Goal: Task Accomplishment & Management: Complete application form

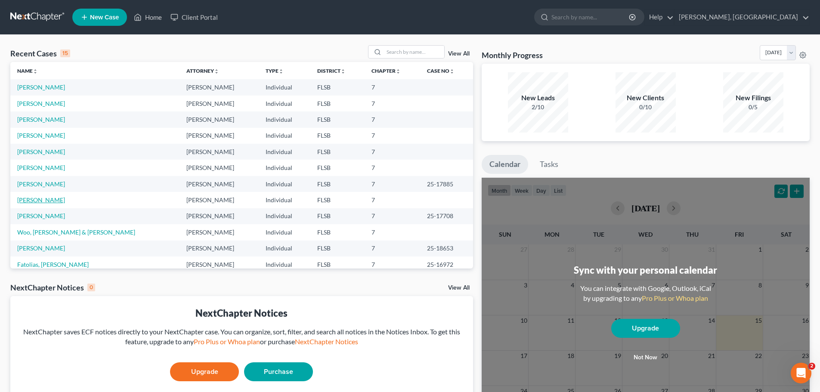
click at [45, 202] on link "[PERSON_NAME]" at bounding box center [41, 199] width 48 height 7
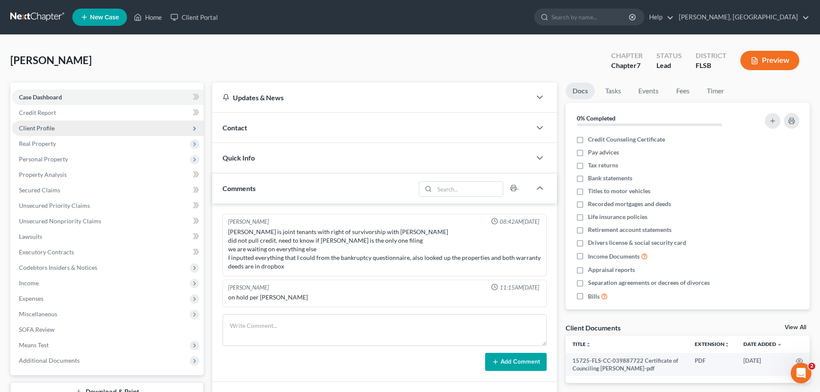
click at [43, 126] on span "Client Profile" at bounding box center [37, 127] width 36 height 7
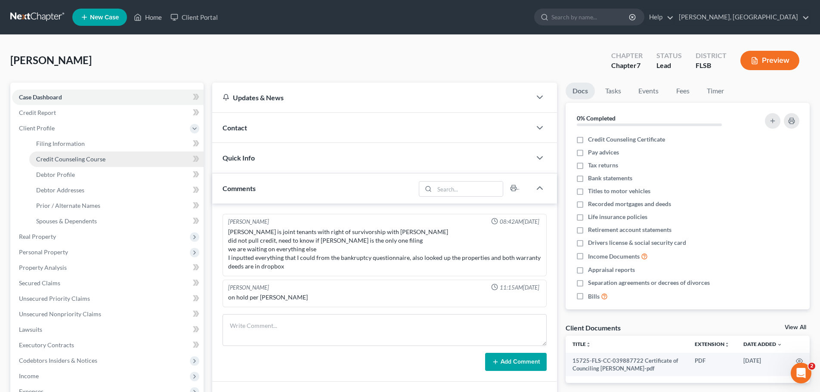
click at [81, 159] on span "Credit Counseling Course" at bounding box center [70, 158] width 69 height 7
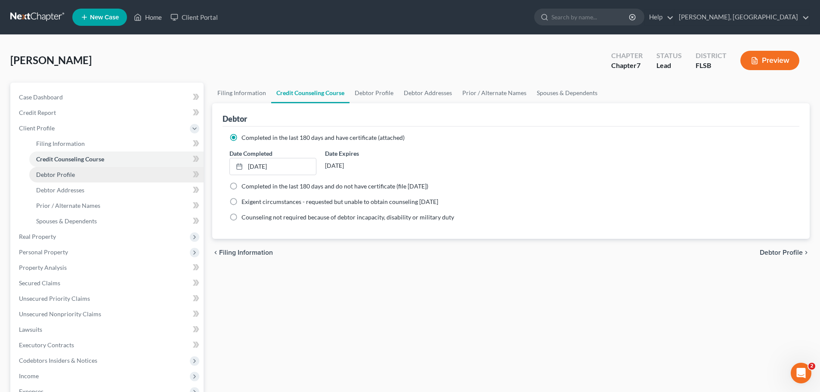
click at [62, 173] on span "Debtor Profile" at bounding box center [55, 174] width 39 height 7
select select "0"
select select "2"
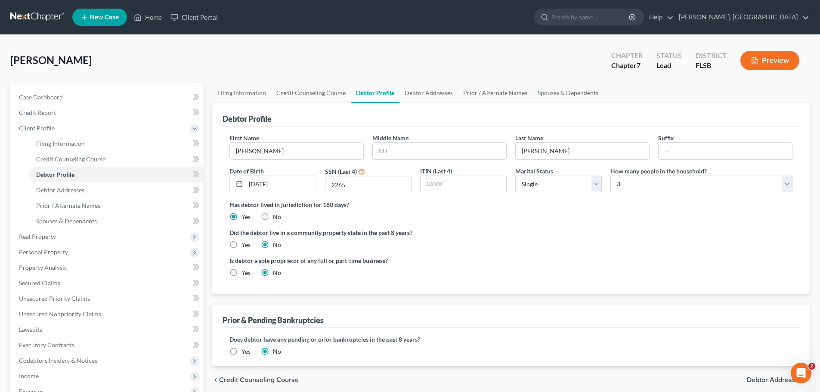
click at [777, 378] on span "Debtor Addresses" at bounding box center [775, 380] width 56 height 7
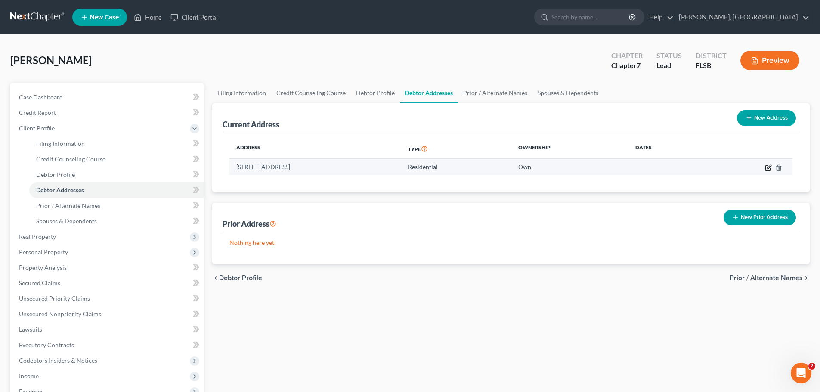
click at [769, 168] on icon "button" at bounding box center [769, 167] width 4 height 4
select select "9"
select select "0"
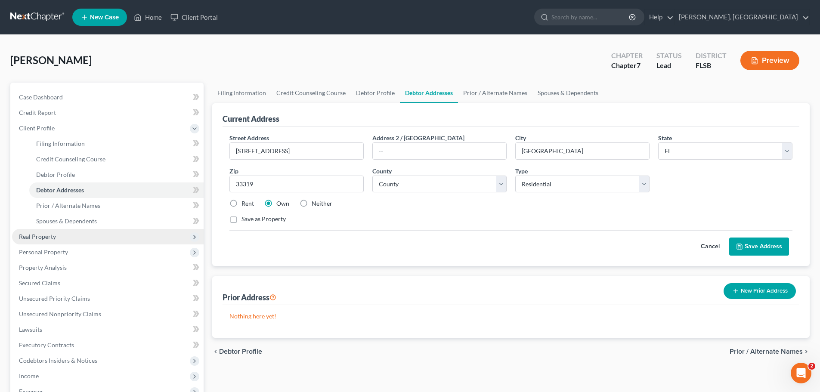
click at [39, 237] on span "Real Property" at bounding box center [37, 236] width 37 height 7
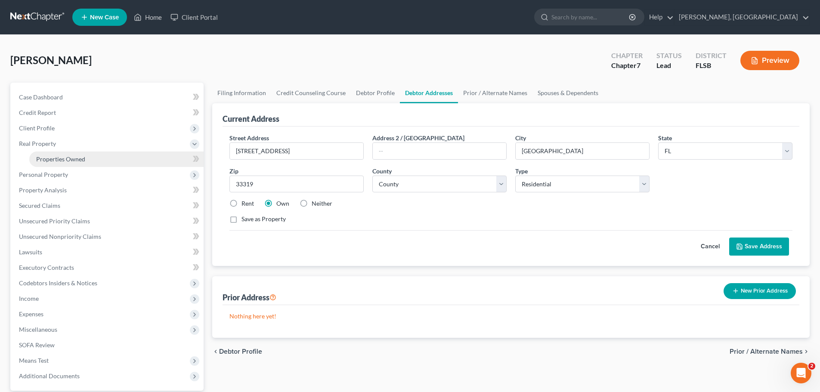
click at [64, 161] on span "Properties Owned" at bounding box center [60, 158] width 49 height 7
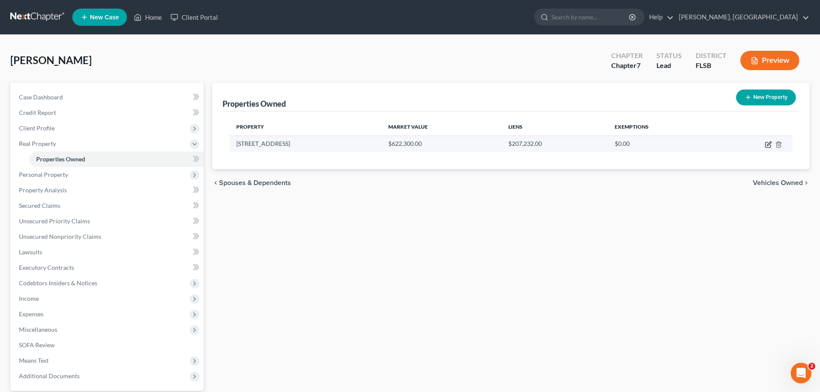
click at [767, 143] on icon "button" at bounding box center [768, 144] width 7 height 7
select select "9"
select select "5"
select select "3"
select select "1"
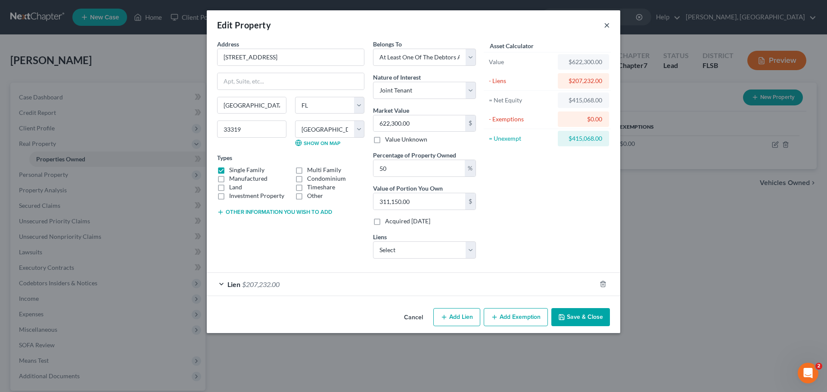
click at [606, 26] on button "×" at bounding box center [607, 25] width 6 height 10
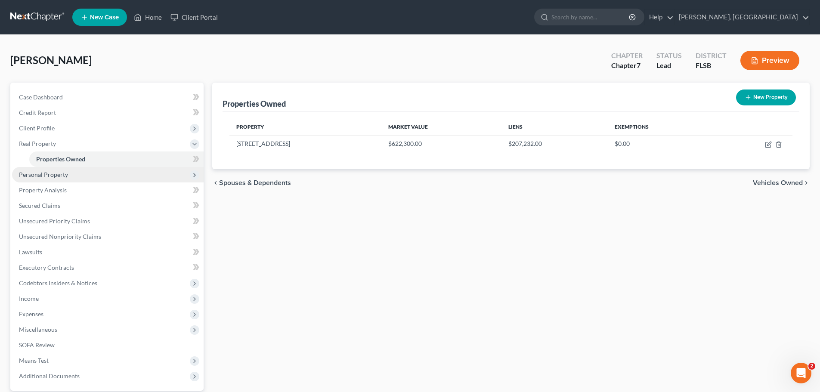
click at [59, 177] on span "Personal Property" at bounding box center [43, 174] width 49 height 7
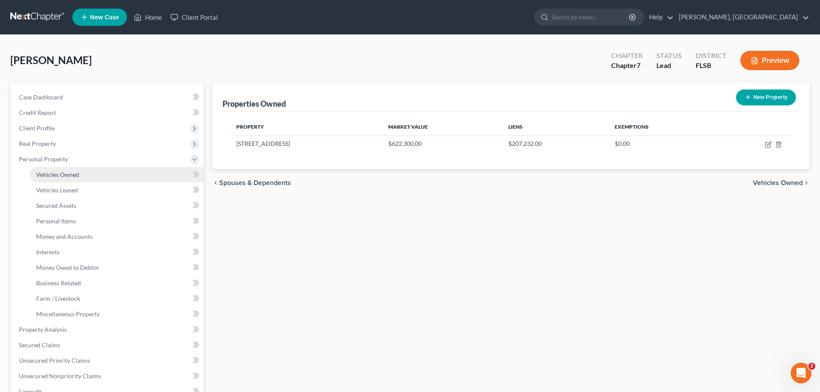
click at [61, 174] on span "Vehicles Owned" at bounding box center [57, 174] width 43 height 7
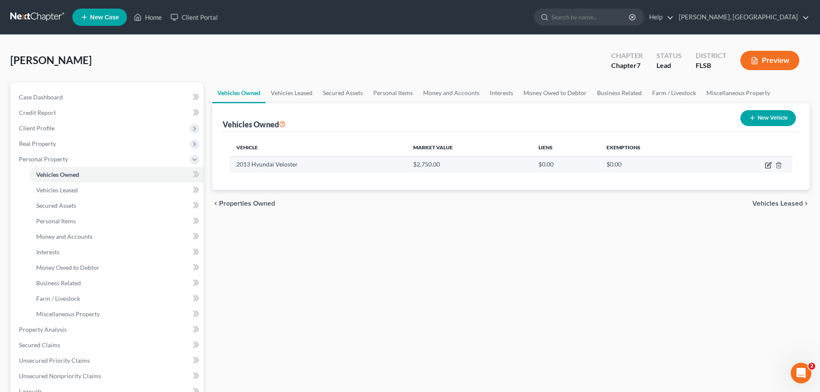
click at [769, 166] on icon "button" at bounding box center [768, 165] width 7 height 7
select select "0"
select select "13"
select select "0"
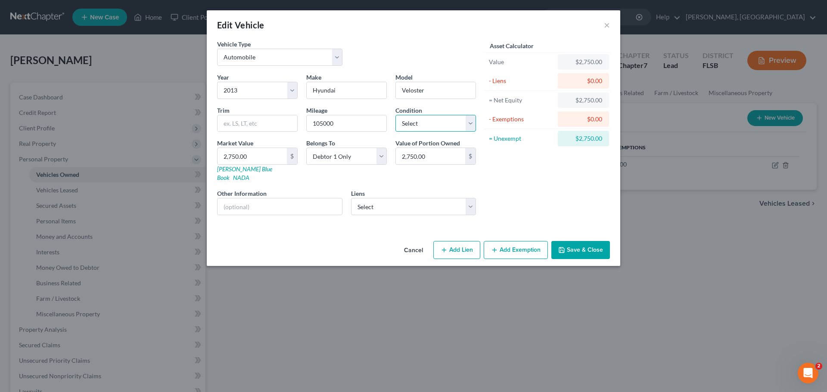
click at [473, 123] on select "Select Excellent Very Good Good Fair Poor" at bounding box center [435, 123] width 81 height 17
click at [605, 23] on button "×" at bounding box center [607, 25] width 6 height 10
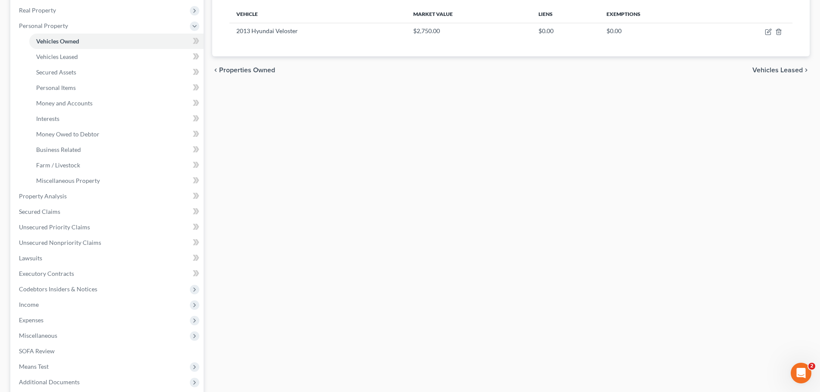
scroll to position [134, 0]
click at [54, 306] on span "Income" at bounding box center [108, 304] width 192 height 16
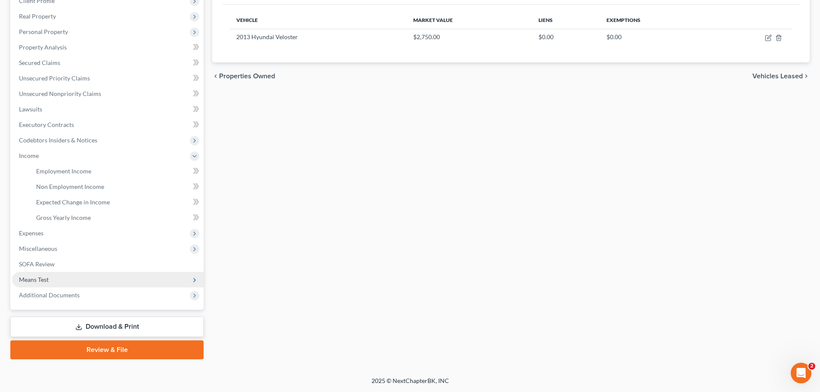
scroll to position [127, 0]
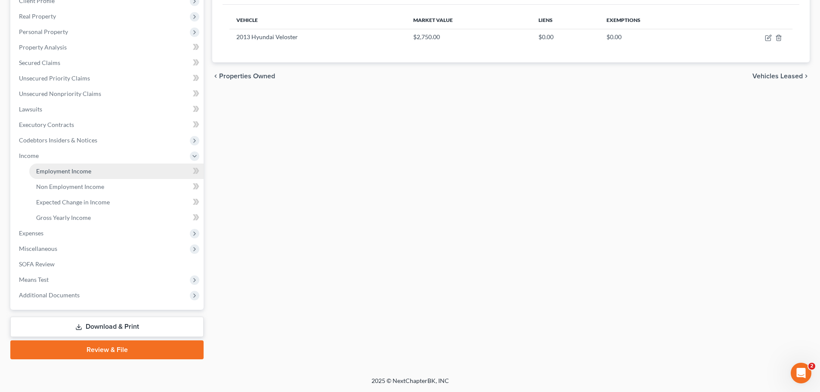
click at [81, 170] on span "Employment Income" at bounding box center [63, 171] width 55 height 7
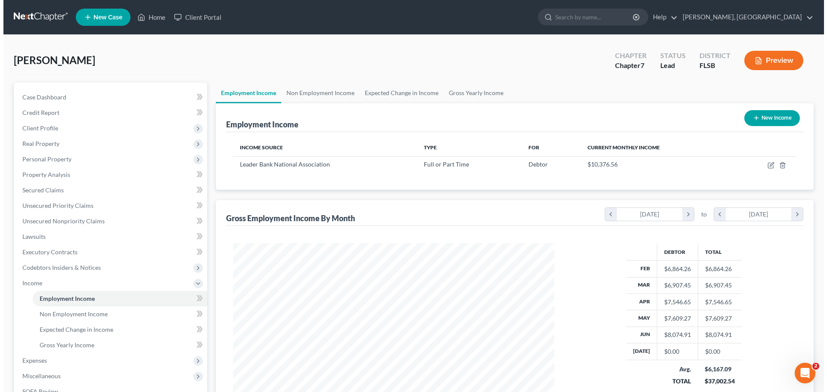
scroll to position [161, 338]
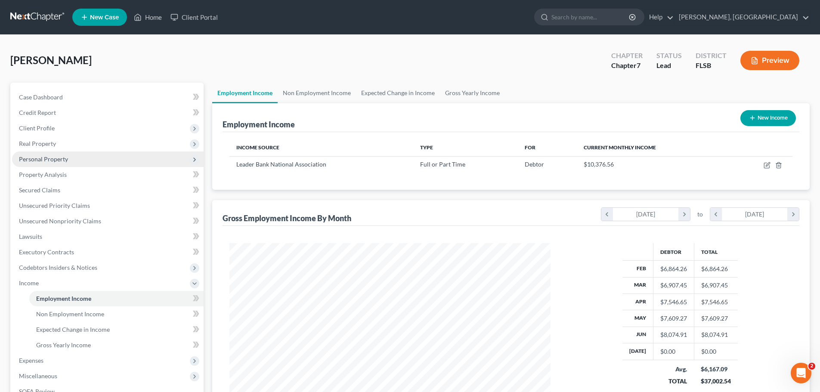
click at [46, 157] on span "Personal Property" at bounding box center [43, 158] width 49 height 7
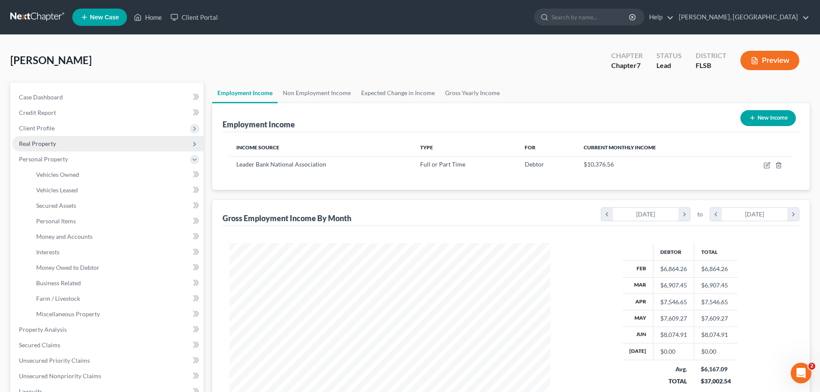
click at [35, 148] on span "Real Property" at bounding box center [108, 144] width 192 height 16
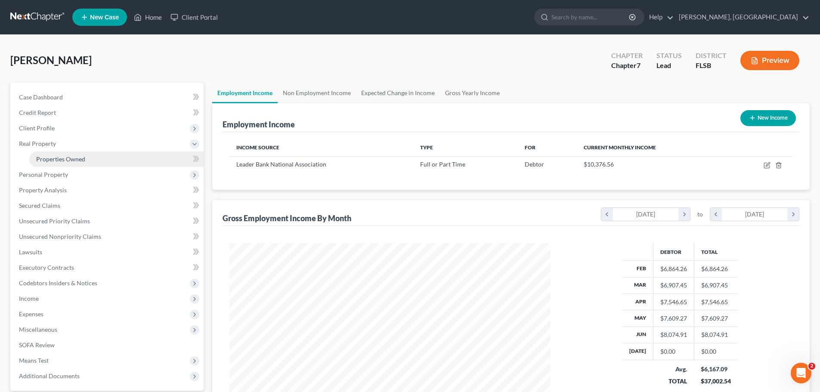
click at [64, 157] on span "Properties Owned" at bounding box center [60, 158] width 49 height 7
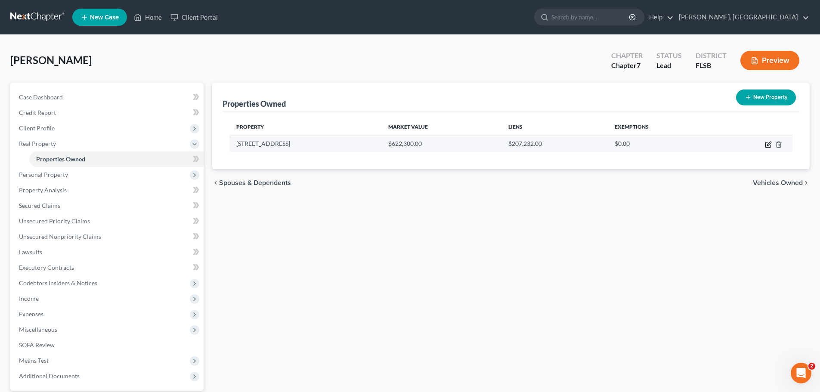
click at [765, 145] on icon "button" at bounding box center [768, 144] width 7 height 7
select select "9"
select select "5"
select select "3"
select select "1"
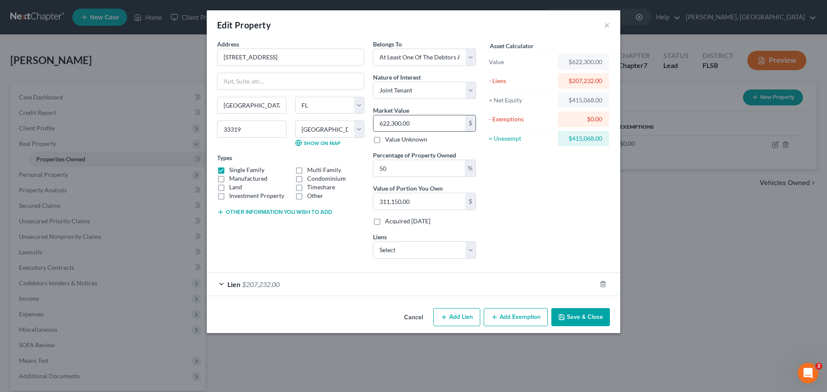
type input "6"
type input "3.00"
type input "62"
type input "31.00"
type input "624"
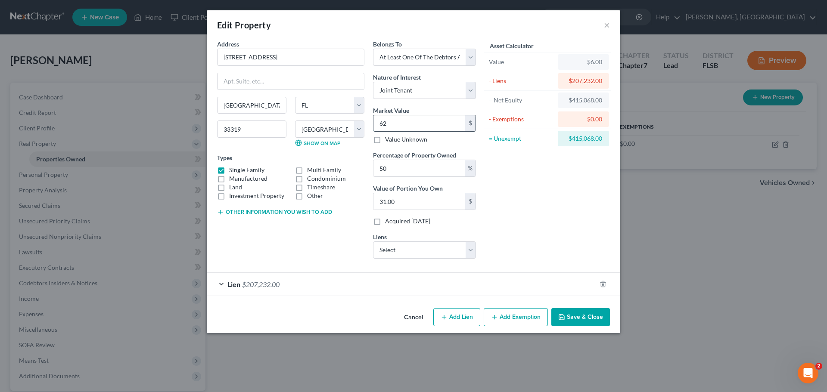
type input "312.00"
type input "6246"
type input "3,123.00"
type input "6,2465"
type input "31,232.50"
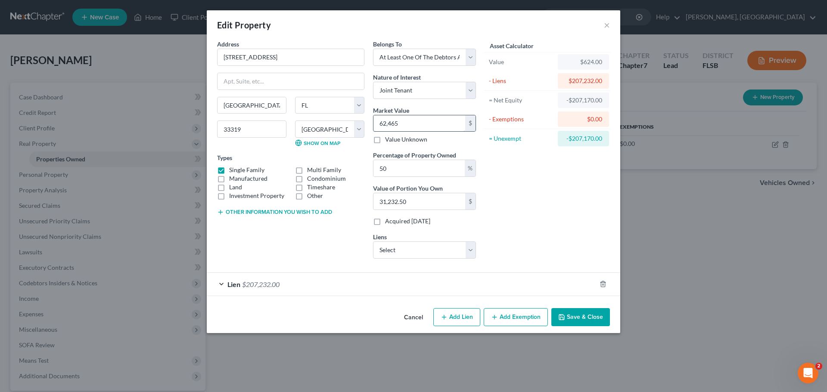
type input "62,4650"
type input "312,325.00"
type input "624,650"
click at [535, 193] on div "Asset Calculator Value $624,650.00 - Liens $207,232.00 = Net Equity -$206,608.0…" at bounding box center [547, 153] width 134 height 226
click at [220, 283] on div "Lien $207,232.00" at bounding box center [401, 284] width 389 height 23
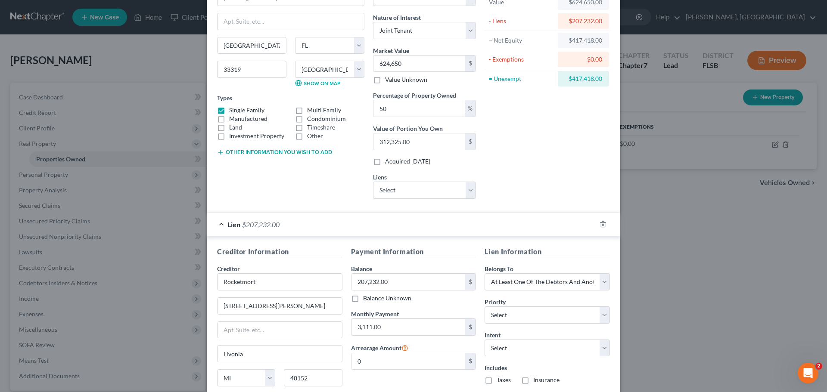
scroll to position [64, 0]
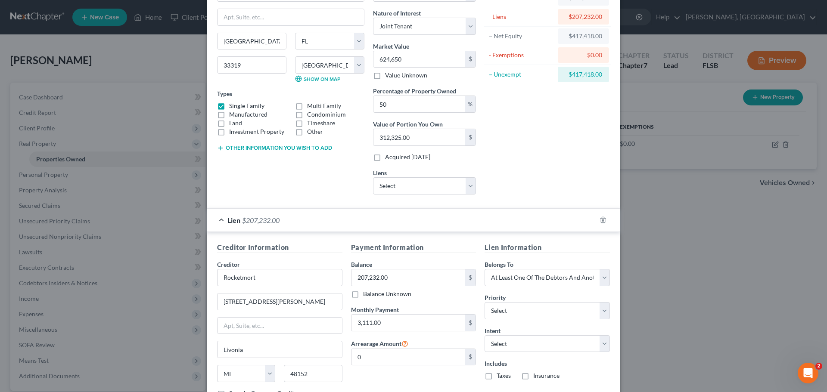
click at [221, 220] on div "Lien $207,232.00" at bounding box center [401, 220] width 389 height 23
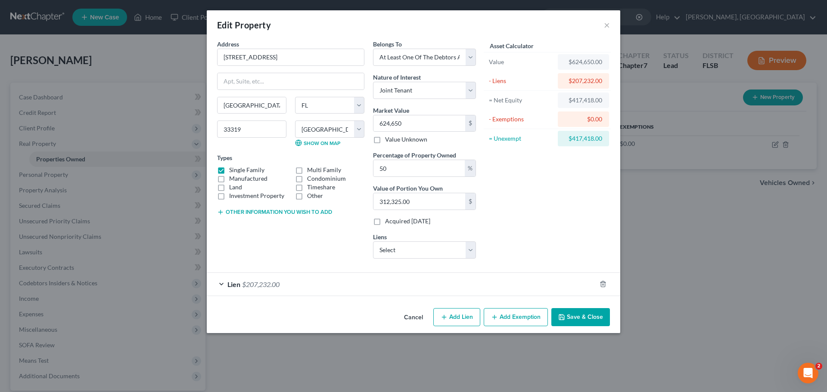
scroll to position [0, 0]
click at [523, 315] on button "Add Exemption" at bounding box center [516, 317] width 64 height 18
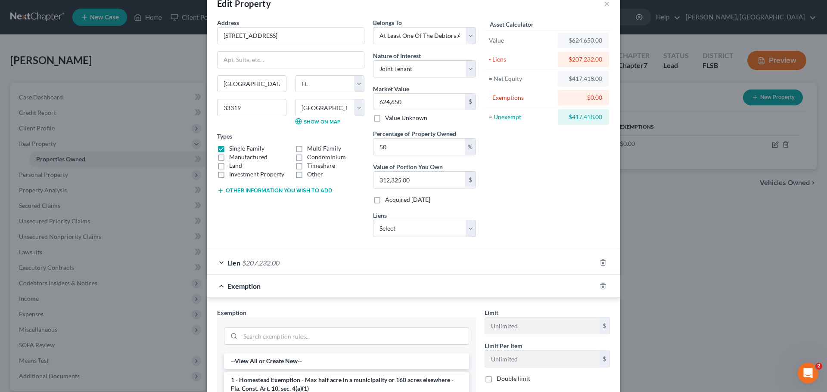
scroll to position [3, 0]
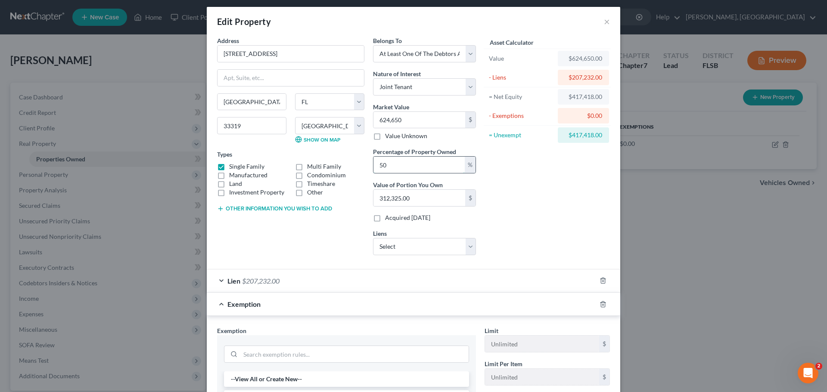
click at [422, 167] on input "50" at bounding box center [418, 165] width 91 height 16
click at [218, 283] on div "Lien $207,232.00" at bounding box center [401, 281] width 389 height 23
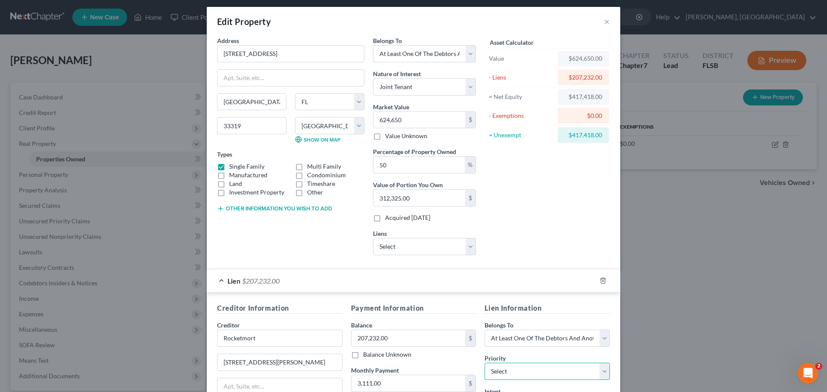
click at [601, 368] on select "Select 1st 2nd 3rd 4th 5th 6th 7th 8th 9th 10th 11th 12th 13th 14th 15th 16th 1…" at bounding box center [546, 371] width 125 height 17
select select "0"
click at [484, 363] on select "Select 1st 2nd 3rd 4th 5th 6th 7th 8th 9th 10th 11th 12th 13th 14th 15th 16th 1…" at bounding box center [546, 371] width 125 height 17
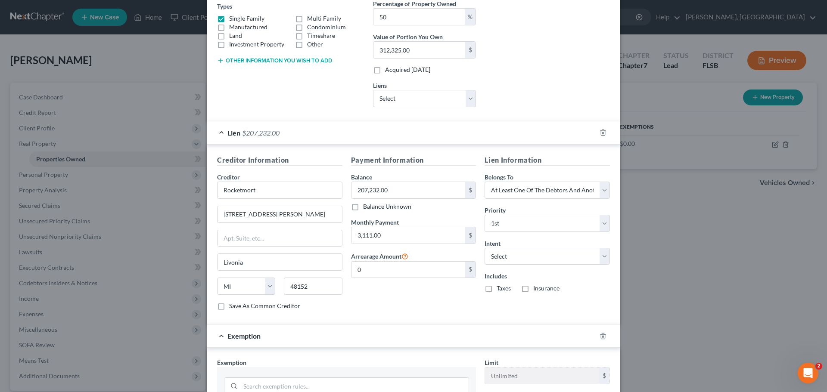
scroll to position [158, 0]
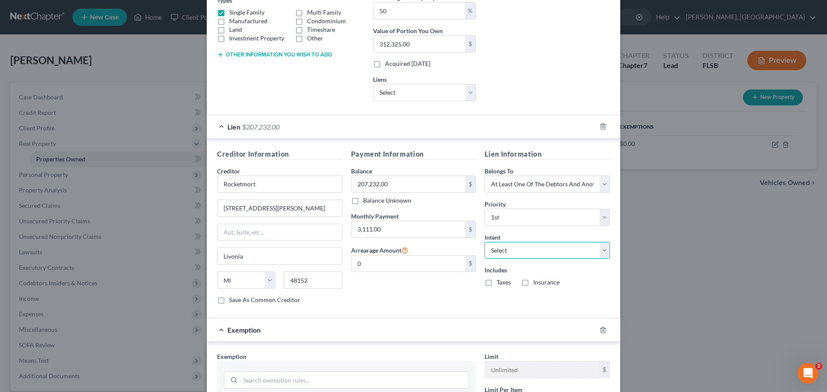
click at [601, 251] on select "Select Surrender Redeem Reaffirm Avoid Other" at bounding box center [546, 250] width 125 height 17
select select "2"
click at [484, 242] on select "Select Surrender Redeem Reaffirm Avoid Other" at bounding box center [546, 250] width 125 height 17
click at [497, 285] on label "Taxes" at bounding box center [504, 282] width 14 height 9
click at [500, 284] on input "Taxes" at bounding box center [503, 281] width 6 height 6
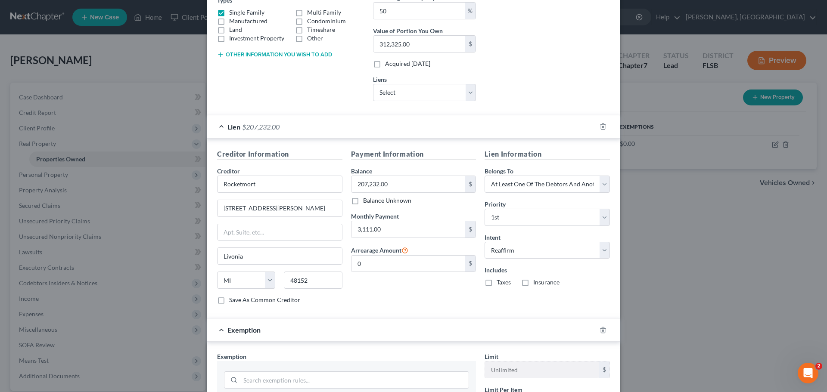
checkbox input "true"
click at [533, 282] on label "Insurance" at bounding box center [546, 282] width 26 height 9
click at [537, 282] on input "Insurance" at bounding box center [540, 281] width 6 height 6
checkbox input "true"
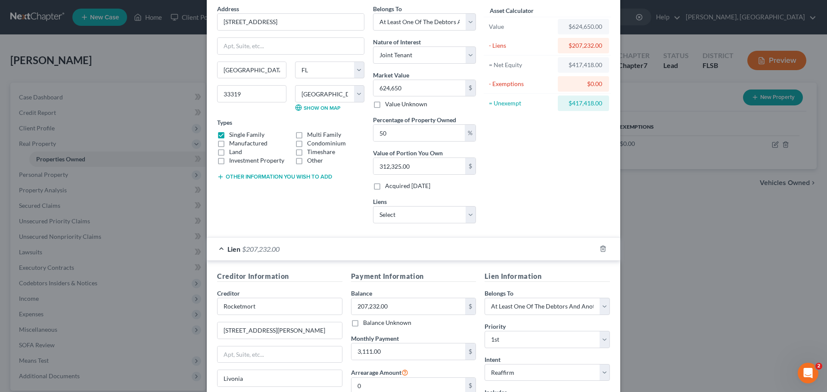
scroll to position [39, 0]
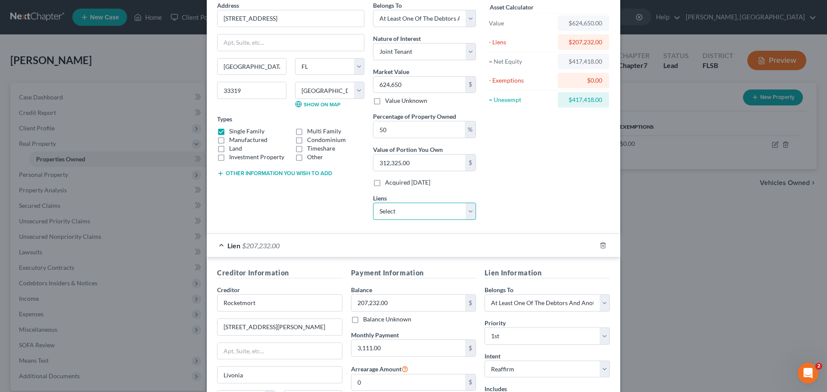
click at [468, 211] on select "Select Vw Credit - $2,274.00" at bounding box center [424, 211] width 103 height 17
click at [495, 206] on div "Asset Calculator Value $624,650.00 - Liens $207,232.00 = Net Equity $417,418.00…" at bounding box center [547, 114] width 134 height 226
click at [302, 300] on input "Rocketmort" at bounding box center [279, 303] width 125 height 17
type input "Rocket Mortgage"
drag, startPoint x: 407, startPoint y: 132, endPoint x: 335, endPoint y: 134, distance: 71.5
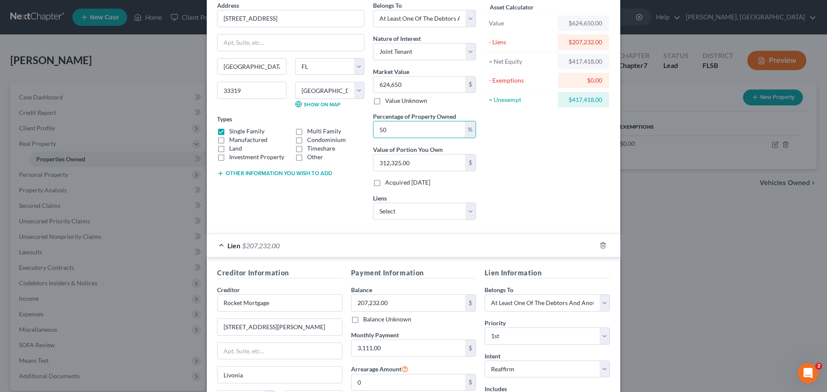
click at [335, 134] on div "Address * 4890 NW 72nd Terr Fort Lauderdale State AL AK AR AZ CA CO CT DE DC FL…" at bounding box center [346, 114] width 267 height 226
type input "1"
type input "6,246.50"
type input "10"
type input "62,465.00"
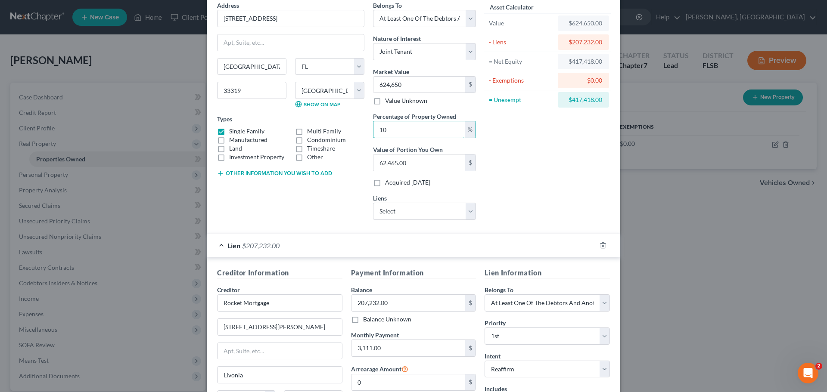
type input "100"
type input "624,650.00"
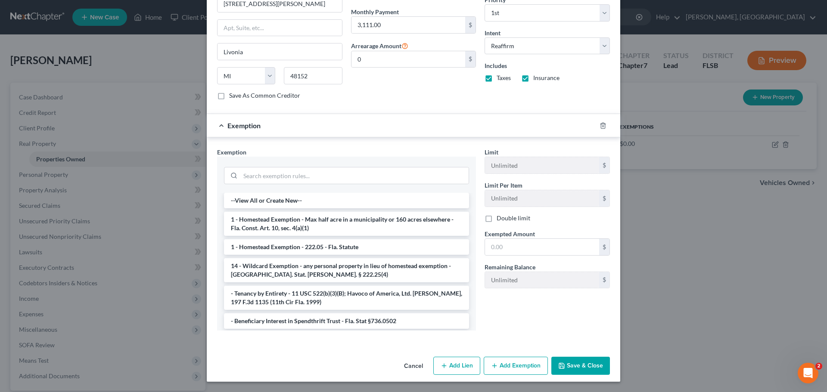
scroll to position [0, 0]
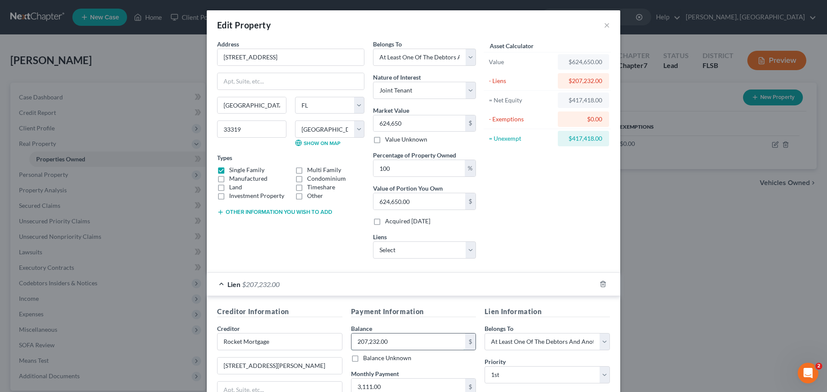
click at [405, 342] on input "207,232.00" at bounding box center [408, 342] width 114 height 16
click at [398, 166] on input "100" at bounding box center [418, 168] width 91 height 16
drag, startPoint x: 398, startPoint y: 166, endPoint x: 300, endPoint y: 177, distance: 98.8
click at [300, 177] on div "Address * 4890 NW 72nd Terr Fort Lauderdale State AL AK AR AZ CA CO CT DE DC FL…" at bounding box center [346, 153] width 267 height 226
type input "5"
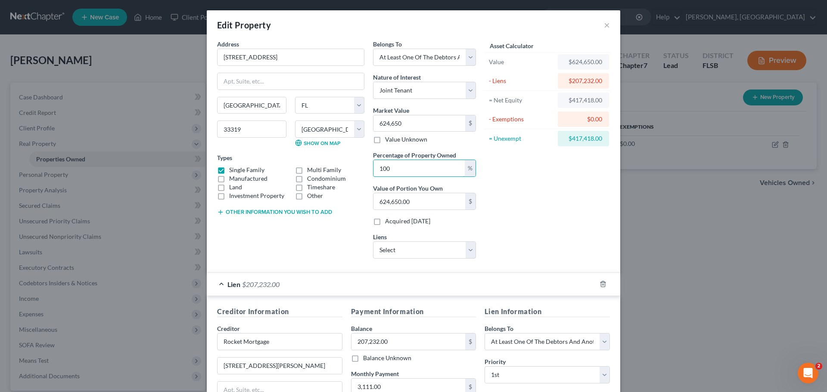
type input "31,232.50"
type input "50"
type input "312,325.00"
click at [219, 282] on div "Lien $207,232.00" at bounding box center [401, 284] width 389 height 23
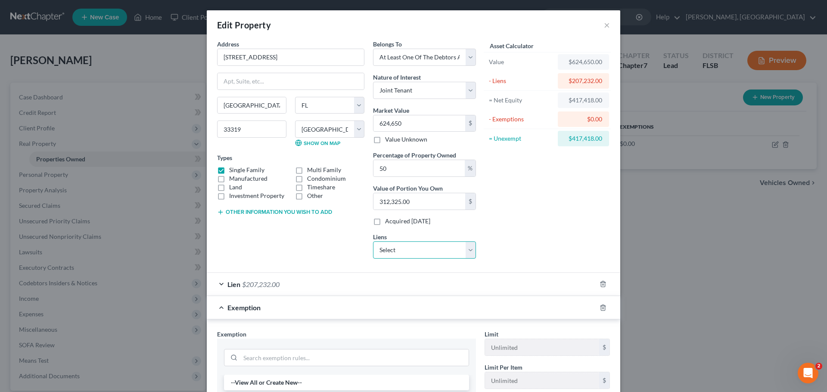
click at [469, 250] on select "Select Vw Credit - $2,274.00" at bounding box center [424, 250] width 103 height 17
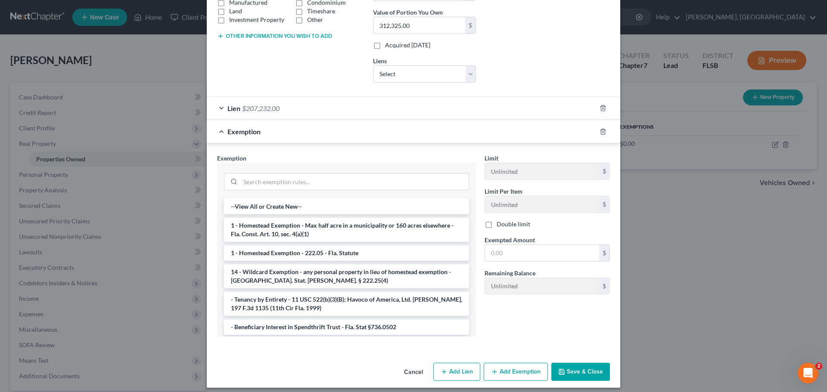
scroll to position [182, 0]
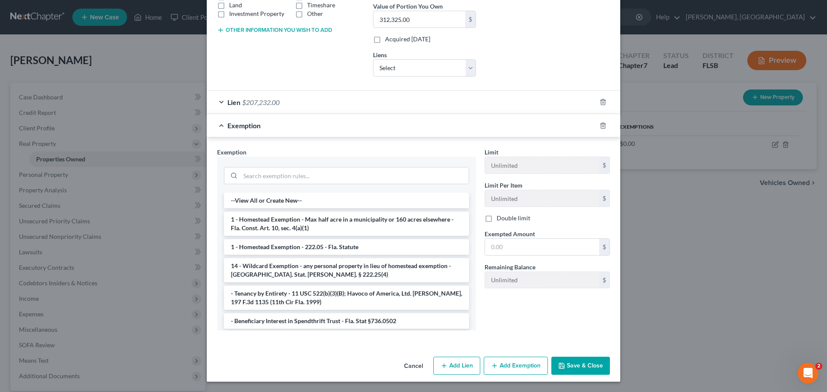
click at [581, 364] on button "Save & Close" at bounding box center [580, 366] width 59 height 18
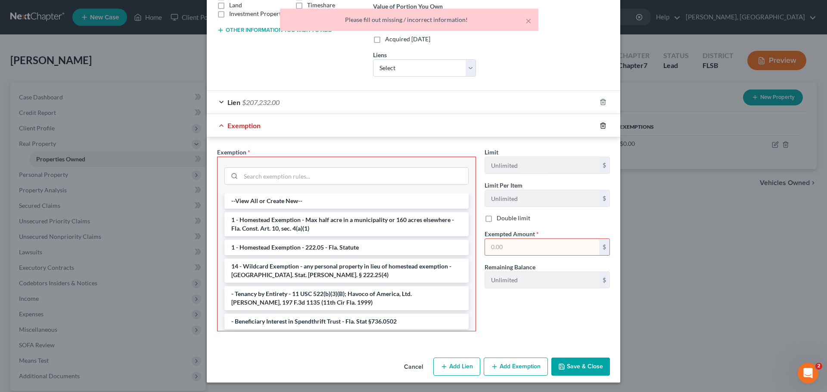
click at [599, 125] on icon "button" at bounding box center [602, 125] width 7 height 7
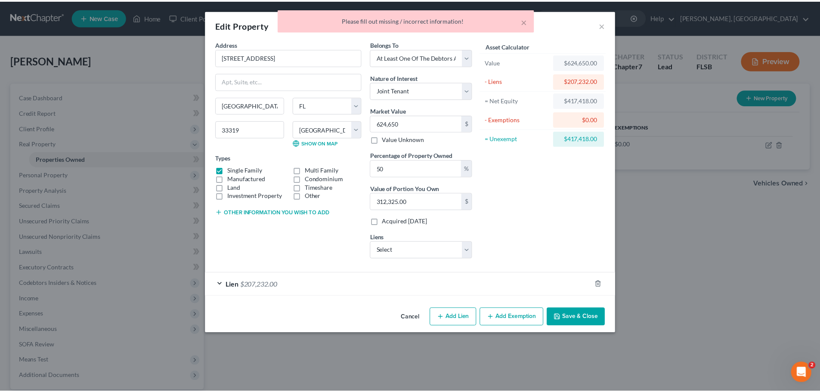
scroll to position [0, 0]
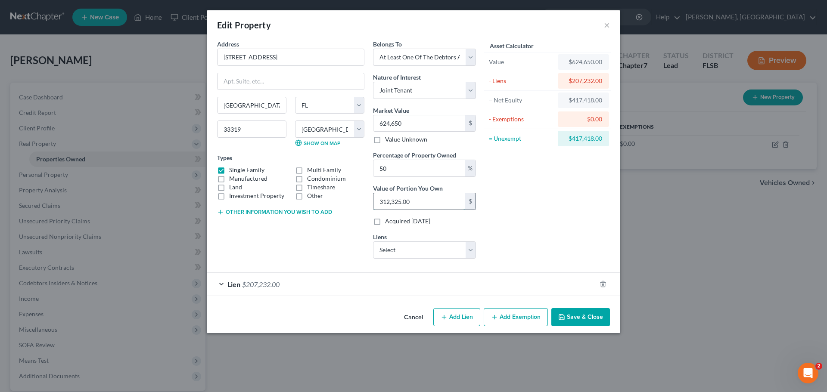
click at [435, 202] on input "312,325.00" at bounding box center [419, 201] width 92 height 16
type input "0"
click at [404, 167] on input "0" at bounding box center [418, 168] width 91 height 16
type input "05"
type input "31,232.50"
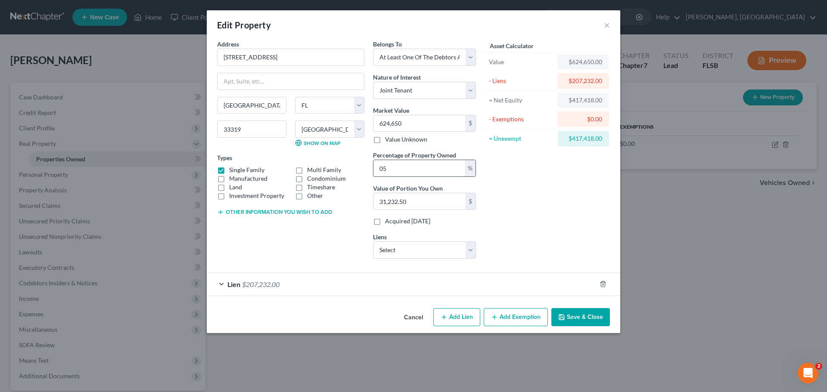
type input "050"
type input "312,325.00"
type input "050"
click at [222, 211] on icon "button" at bounding box center [220, 212] width 7 height 7
click at [444, 255] on select "Select Vw Credit - $2,274.00" at bounding box center [424, 250] width 103 height 17
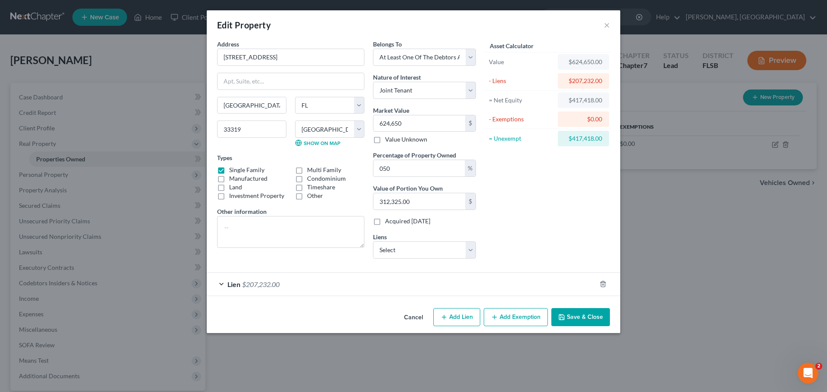
click at [571, 204] on div "Asset Calculator Value $624,650.00 - Liens $207,232.00 = Net Equity $417,418.00…" at bounding box center [547, 153] width 134 height 226
click at [607, 25] on button "×" at bounding box center [607, 25] width 6 height 10
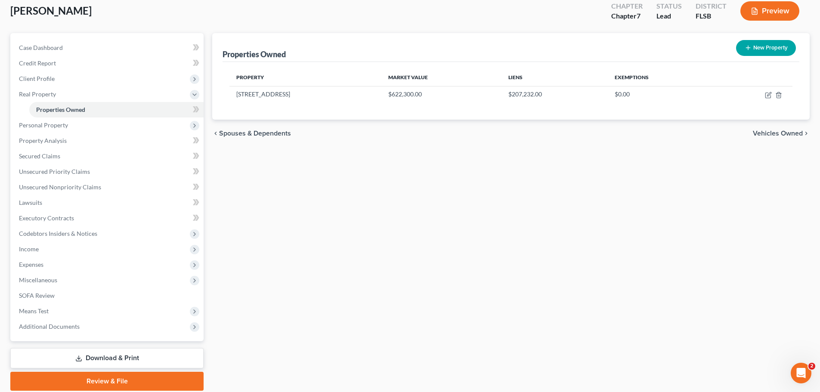
scroll to position [43, 0]
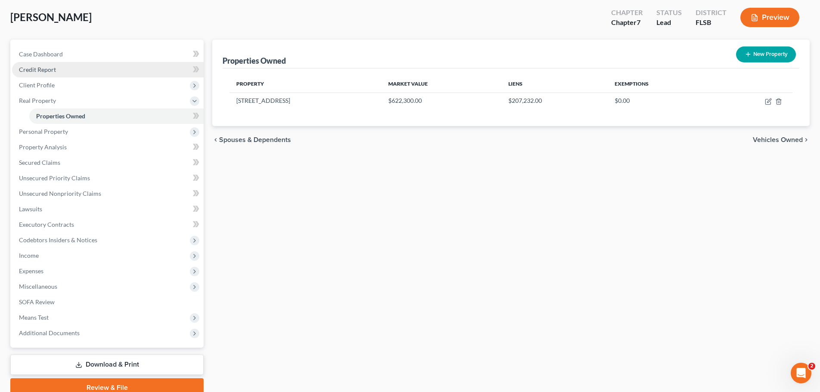
click at [59, 72] on link "Credit Report" at bounding box center [108, 70] width 192 height 16
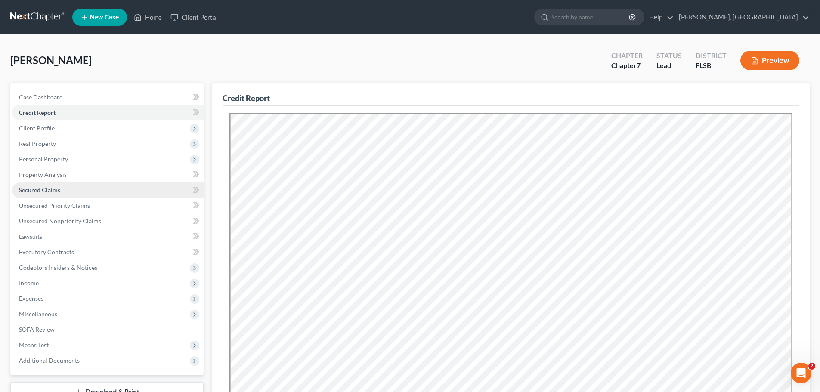
click at [53, 190] on span "Secured Claims" at bounding box center [39, 189] width 41 height 7
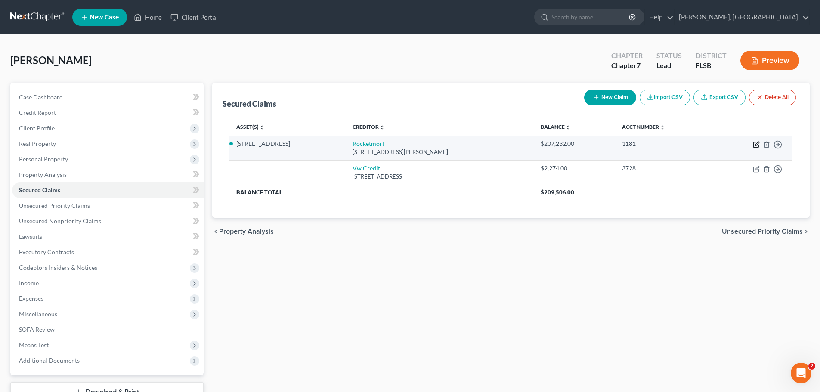
click at [755, 143] on icon "button" at bounding box center [756, 145] width 5 height 5
select select "23"
select select "9"
select select "3"
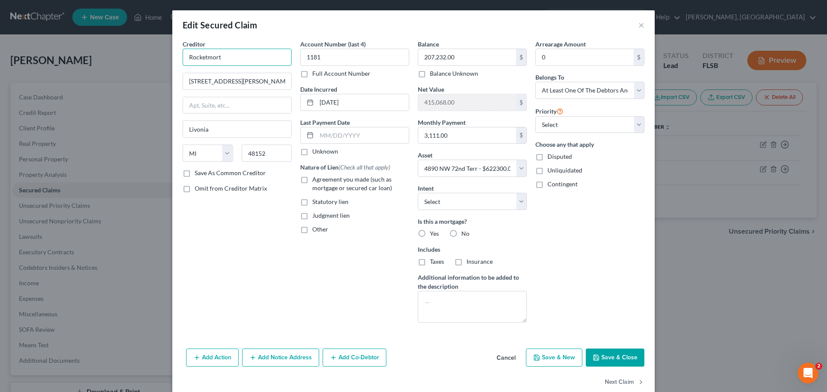
click at [206, 58] on input "Rocketmort" at bounding box center [237, 57] width 109 height 17
type input "Rocket Mortgage"
click at [515, 201] on select "Select Surrender Redeem Reaffirm Avoid Other" at bounding box center [472, 201] width 109 height 17
select select "2"
click at [418, 193] on select "Select Surrender Redeem Reaffirm Avoid Other" at bounding box center [472, 201] width 109 height 17
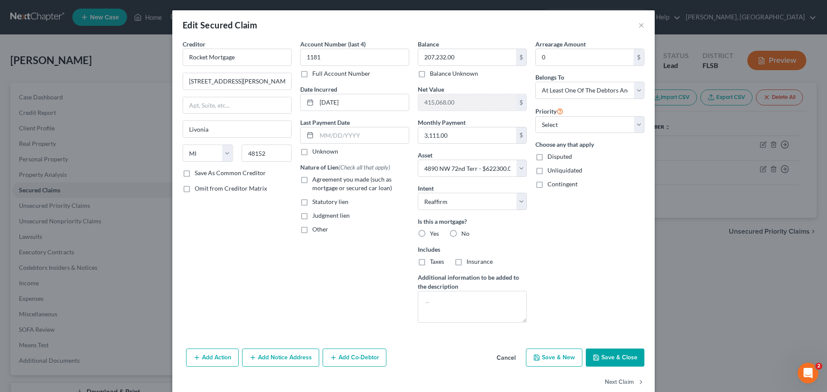
click at [430, 233] on label "Yes" at bounding box center [434, 234] width 9 height 9
click at [433, 233] on input "Yes" at bounding box center [436, 233] width 6 height 6
radio input "true"
click at [430, 263] on label "Taxes" at bounding box center [437, 262] width 14 height 9
click at [433, 263] on input "Taxes" at bounding box center [436, 261] width 6 height 6
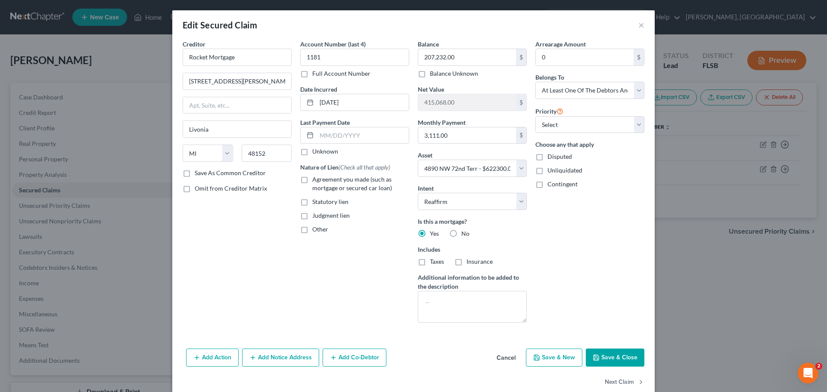
checkbox input "true"
click at [466, 262] on label "Insurance" at bounding box center [479, 262] width 26 height 9
click at [470, 262] on input "Insurance" at bounding box center [473, 261] width 6 height 6
checkbox input "true"
click at [638, 125] on select "Select 1st 2nd 3rd 4th 5th 6th 7th 8th 9th 10th 11th 12th 13th 14th 15th 16th 1…" at bounding box center [589, 124] width 109 height 17
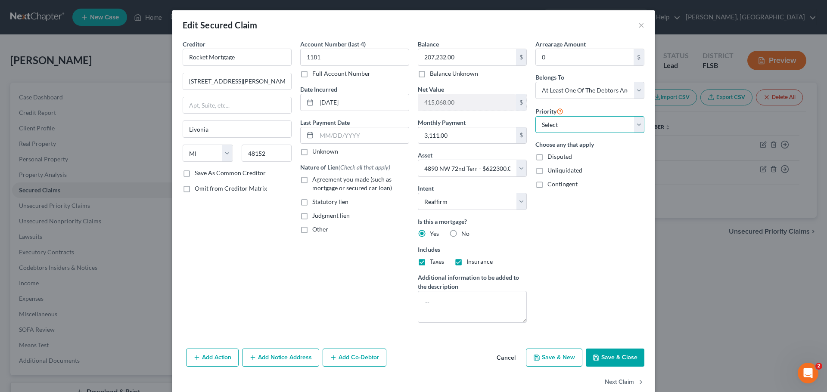
select select "0"
click at [535, 116] on select "Select 1st 2nd 3rd 4th 5th 6th 7th 8th 9th 10th 11th 12th 13th 14th 15th 16th 1…" at bounding box center [589, 124] width 109 height 17
click at [553, 355] on button "Save & New" at bounding box center [554, 358] width 56 height 18
select select "0"
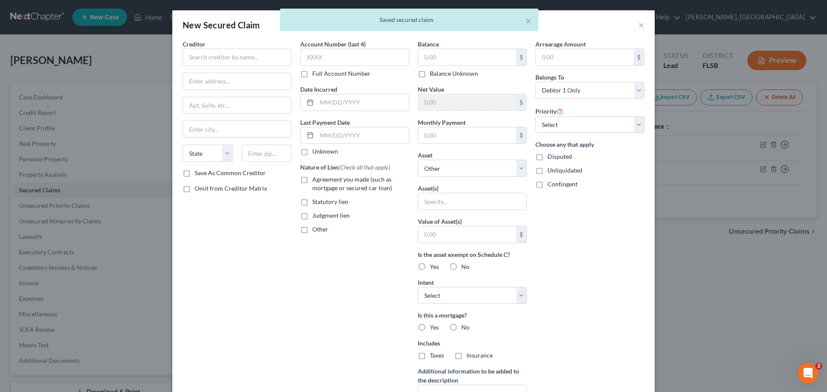
click at [637, 25] on div "× Saved secured claim" at bounding box center [409, 22] width 827 height 27
click at [526, 21] on button "×" at bounding box center [528, 21] width 6 height 10
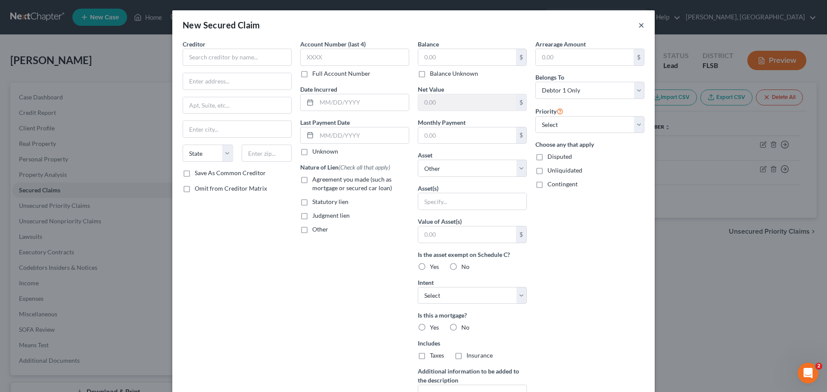
click at [638, 26] on button "×" at bounding box center [641, 25] width 6 height 10
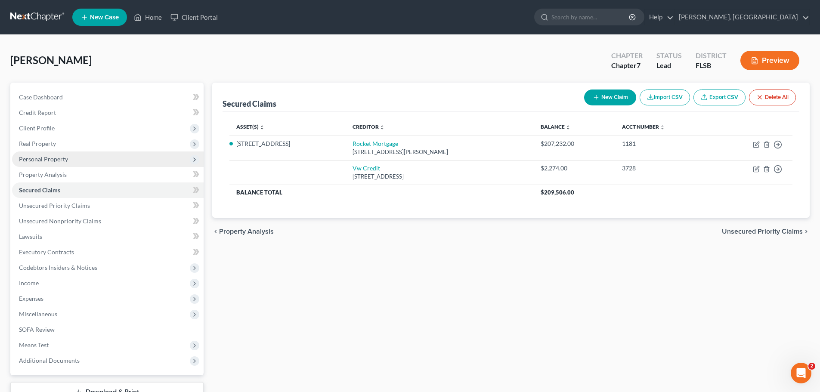
click at [50, 159] on span "Personal Property" at bounding box center [43, 158] width 49 height 7
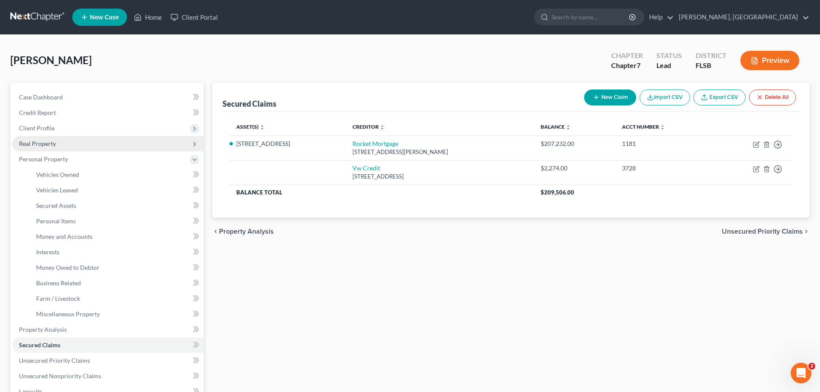
click at [45, 146] on span "Real Property" at bounding box center [37, 143] width 37 height 7
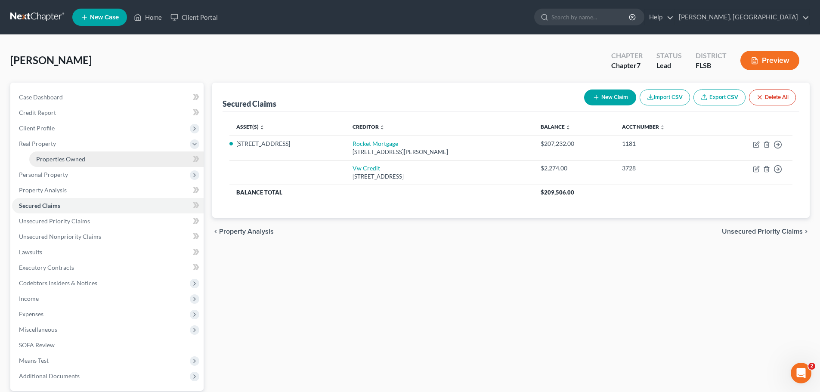
click at [70, 159] on span "Properties Owned" at bounding box center [60, 158] width 49 height 7
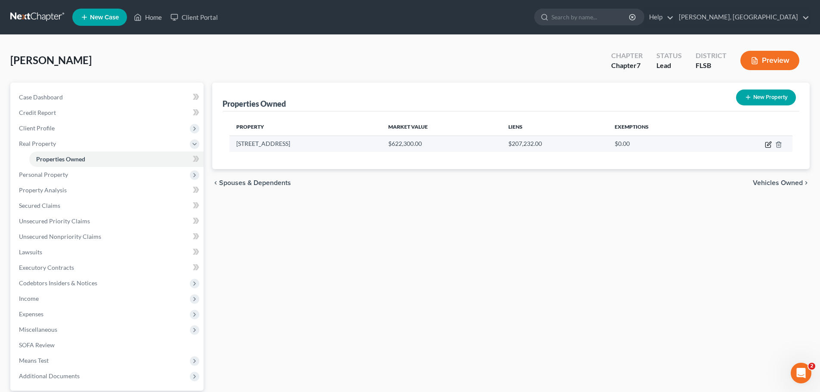
click at [765, 147] on icon "button" at bounding box center [768, 144] width 7 height 7
select select "9"
select select "5"
select select "3"
select select "1"
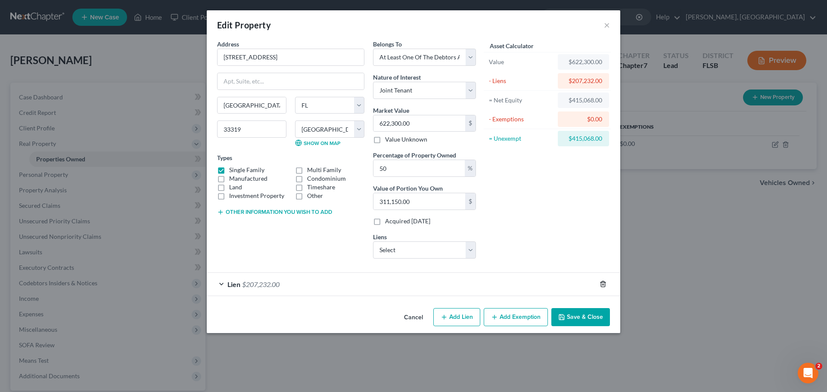
click at [602, 285] on line "button" at bounding box center [602, 285] width 0 height 2
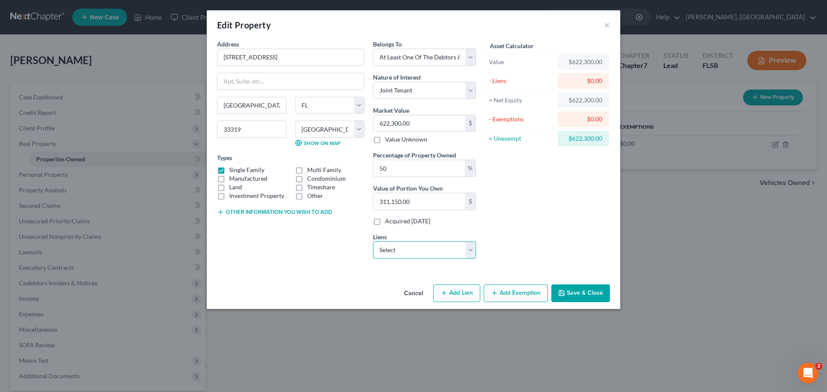
click at [474, 252] on select "Select Vw Credit - $2,274.00" at bounding box center [424, 250] width 103 height 17
click at [495, 255] on div "Asset Calculator Value $622,300.00 - Liens $0.00 = Net Equity $622,300.00 - Exe…" at bounding box center [547, 153] width 134 height 226
click at [584, 293] on button "Save & Close" at bounding box center [580, 294] width 59 height 18
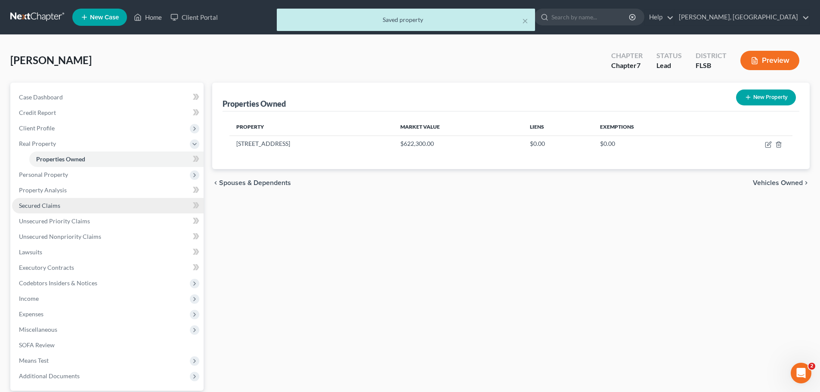
click at [43, 209] on span "Secured Claims" at bounding box center [39, 205] width 41 height 7
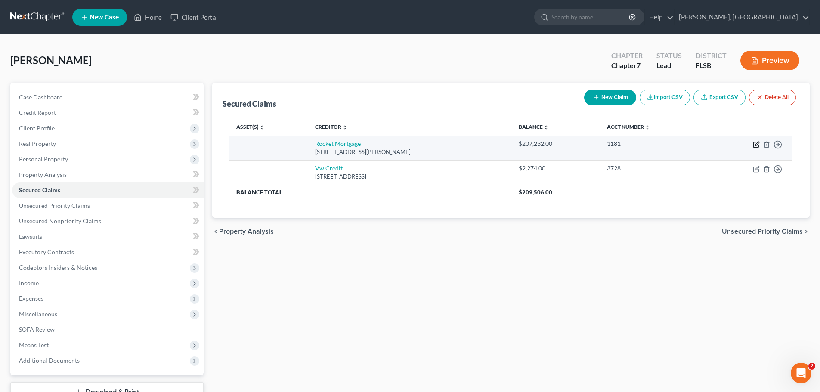
click at [757, 143] on icon "button" at bounding box center [756, 144] width 7 height 7
select select "23"
select select "0"
select select "2"
select select "3"
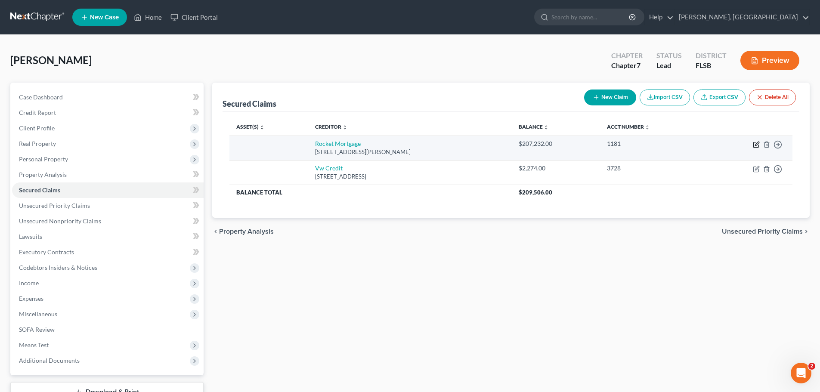
select select "0"
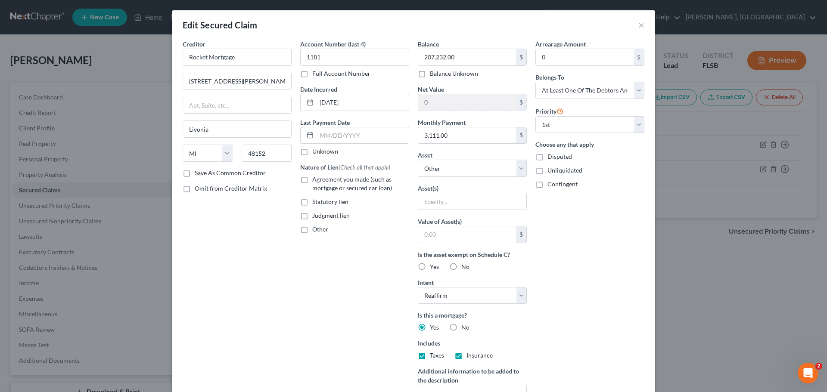
click at [195, 174] on label "Save As Common Creditor" at bounding box center [230, 173] width 71 height 9
click at [198, 174] on input "Save As Common Creditor" at bounding box center [201, 172] width 6 height 6
checkbox input "true"
click at [312, 181] on label "Agreement you made (such as mortgage or secured car loan)" at bounding box center [360, 183] width 97 height 17
click at [316, 181] on input "Agreement you made (such as mortgage or secured car loan)" at bounding box center [319, 178] width 6 height 6
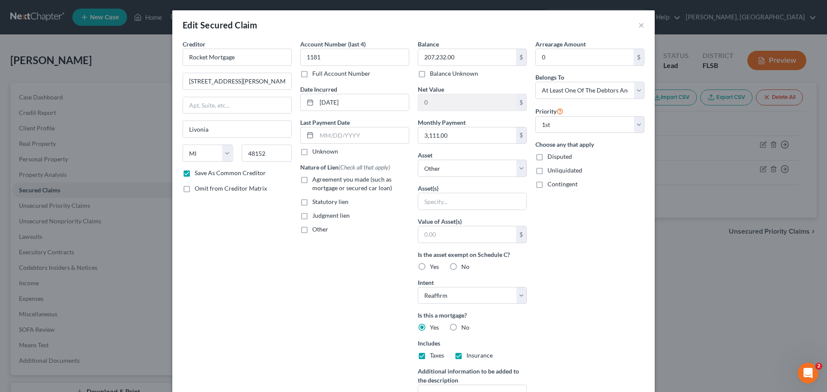
checkbox input "true"
click at [515, 169] on select "Select Other Multiple Assets Chase (Checking Account) - $0.0 Bank of America | …" at bounding box center [472, 168] width 109 height 17
select select "9"
click at [418, 160] on select "Select Other Multiple Assets Chase (Checking Account) - $0.0 Bank of America | …" at bounding box center [472, 168] width 109 height 17
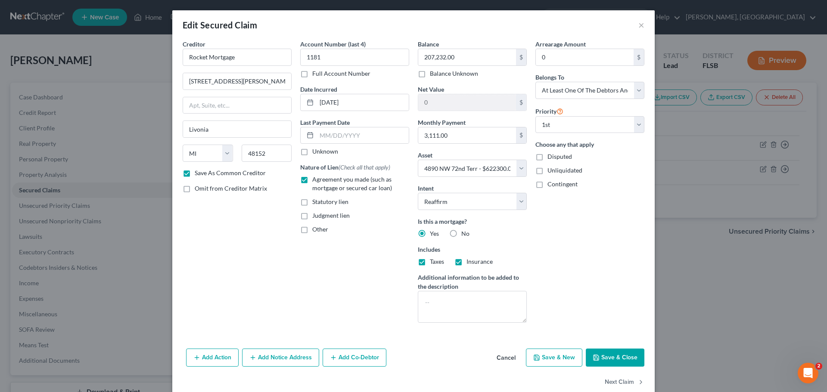
click at [609, 357] on button "Save & Close" at bounding box center [615, 358] width 59 height 18
checkbox input "false"
select select
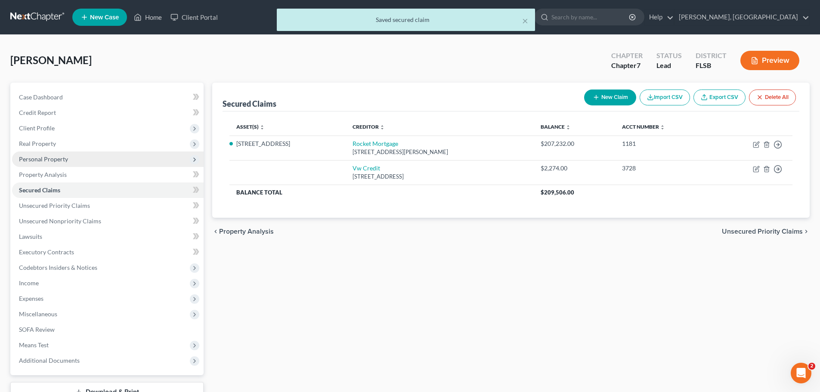
click at [48, 161] on span "Personal Property" at bounding box center [43, 158] width 49 height 7
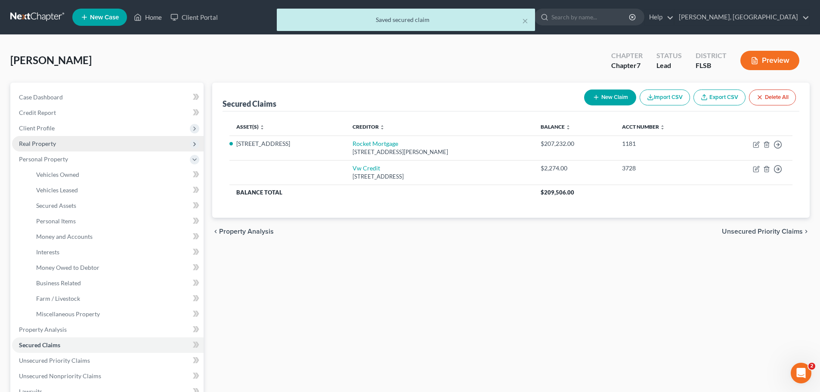
click at [42, 143] on span "Real Property" at bounding box center [37, 143] width 37 height 7
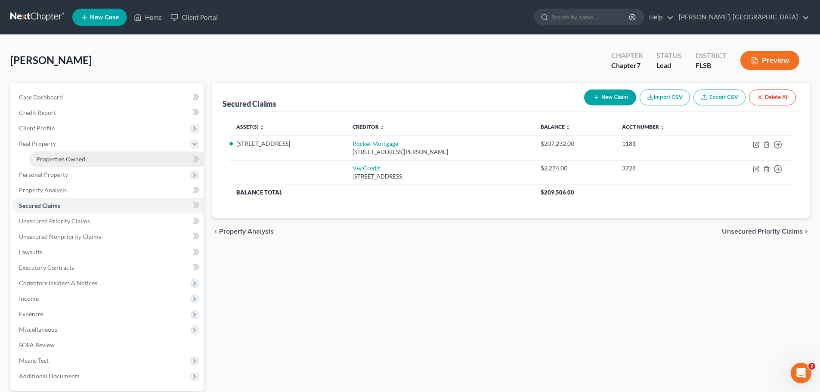
click at [59, 159] on span "Properties Owned" at bounding box center [60, 158] width 49 height 7
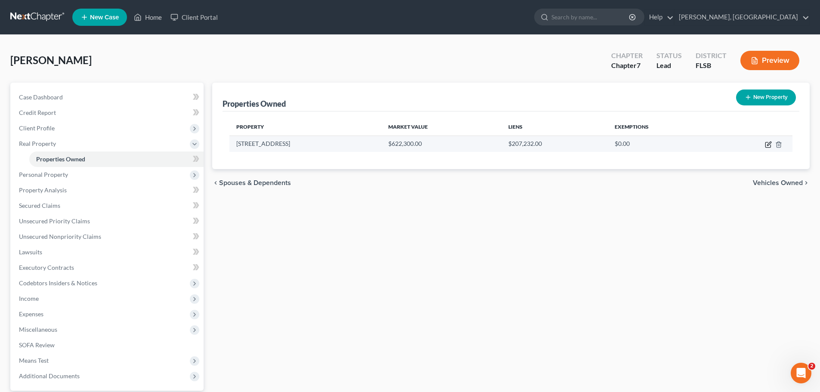
click at [770, 144] on icon "button" at bounding box center [769, 144] width 4 height 4
select select "9"
select select "5"
select select "3"
select select "1"
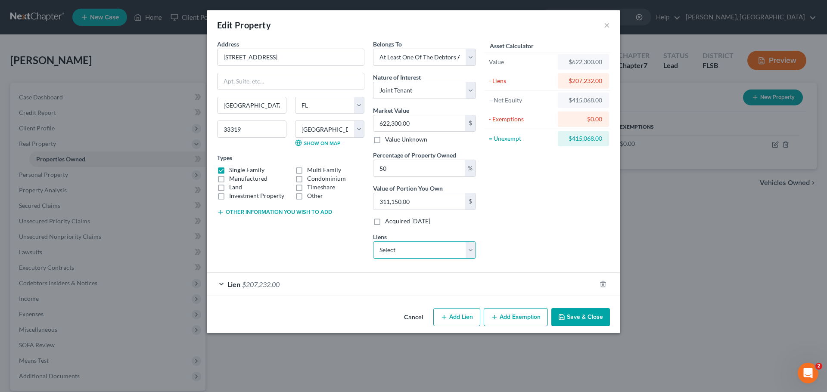
click at [472, 247] on select "Select Vw Credit - $2,274.00" at bounding box center [424, 250] width 103 height 17
click at [607, 22] on button "×" at bounding box center [607, 25] width 6 height 10
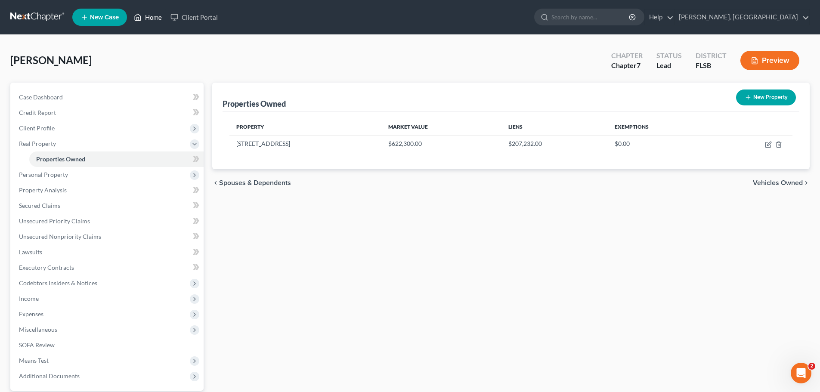
click at [156, 18] on link "Home" at bounding box center [148, 17] width 37 height 16
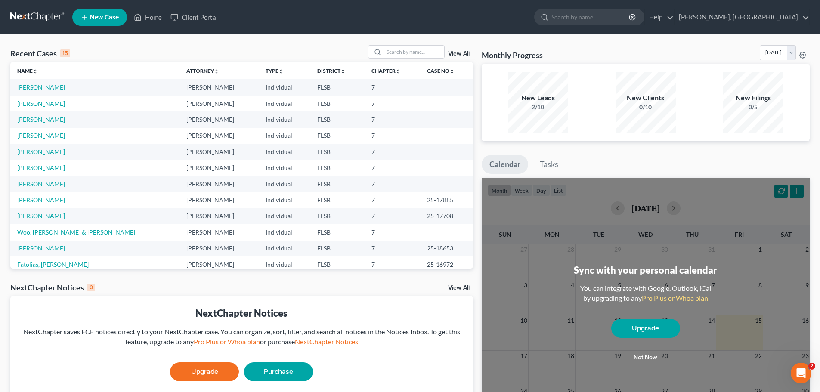
click at [37, 87] on link "[PERSON_NAME]" at bounding box center [41, 87] width 48 height 7
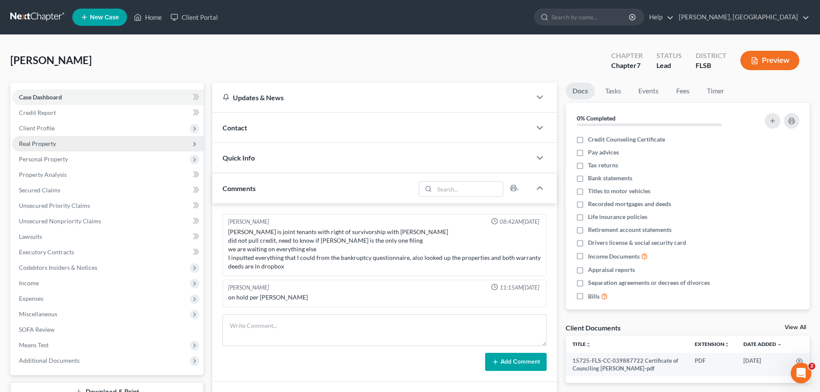
click at [50, 146] on span "Real Property" at bounding box center [37, 143] width 37 height 7
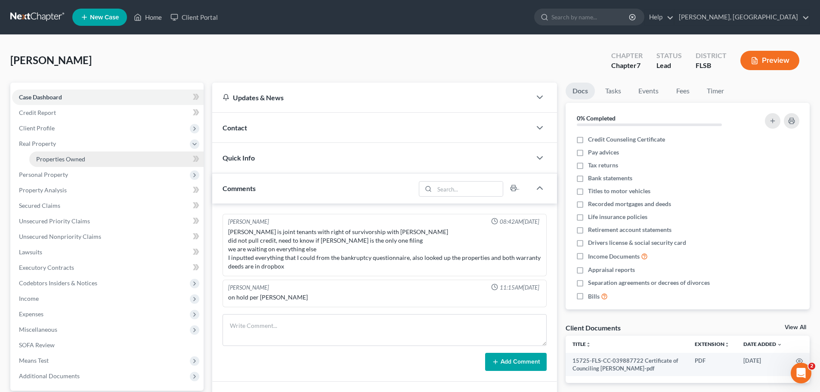
click at [62, 158] on span "Properties Owned" at bounding box center [60, 158] width 49 height 7
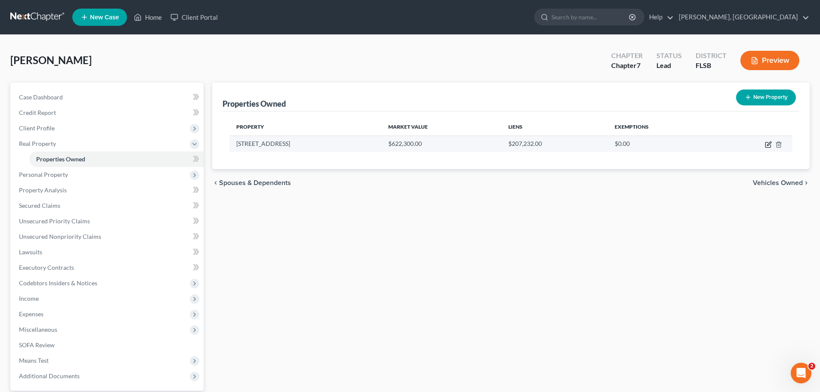
click at [770, 145] on icon "button" at bounding box center [768, 144] width 7 height 7
select select "9"
select select "5"
select select "3"
select select "1"
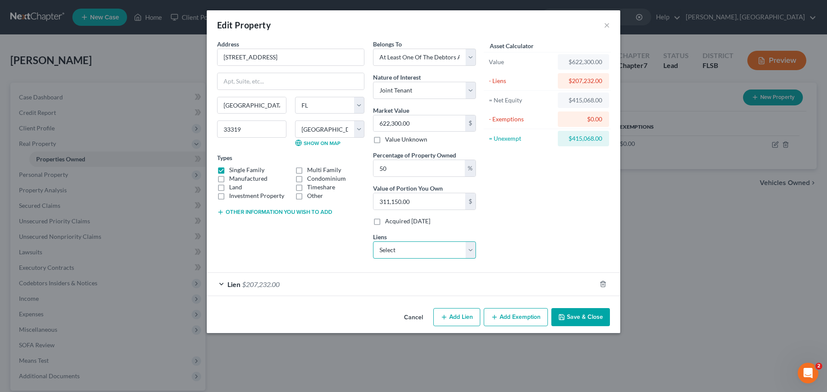
click at [470, 251] on select "Select Vw Credit - $2,274.00" at bounding box center [424, 250] width 103 height 17
click at [606, 24] on button "×" at bounding box center [607, 25] width 6 height 10
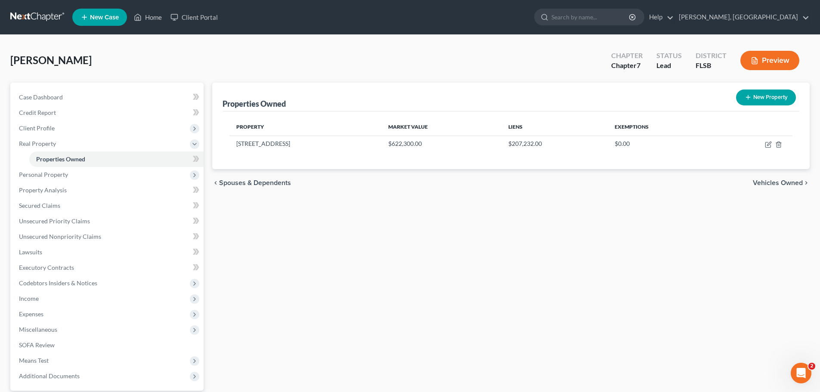
click at [798, 372] on icon "Open Intercom Messenger" at bounding box center [802, 373] width 14 height 14
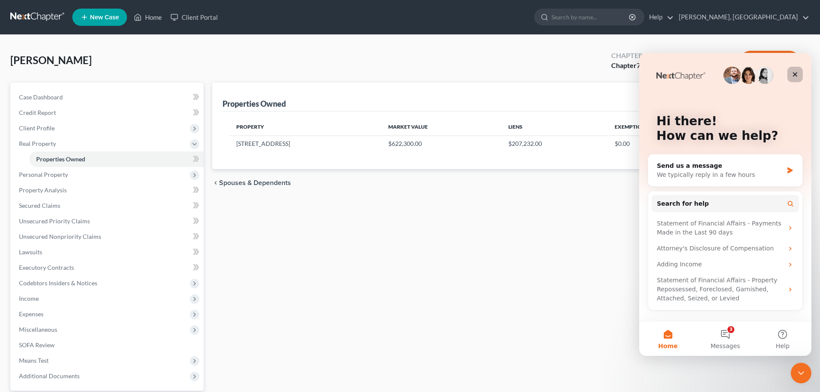
click at [795, 75] on icon "Close" at bounding box center [795, 74] width 5 height 5
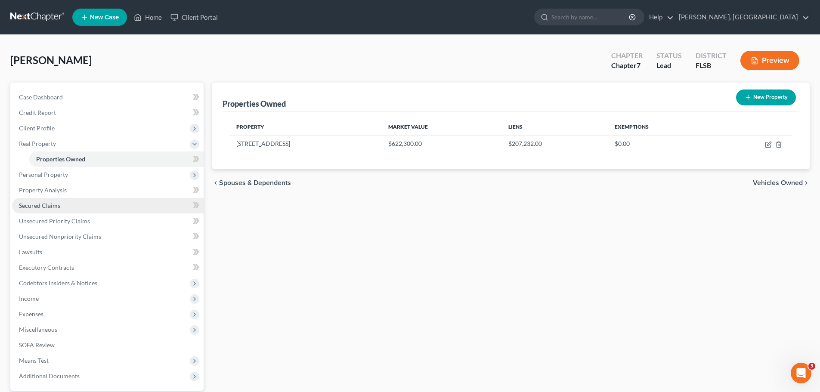
click at [50, 205] on span "Secured Claims" at bounding box center [39, 205] width 41 height 7
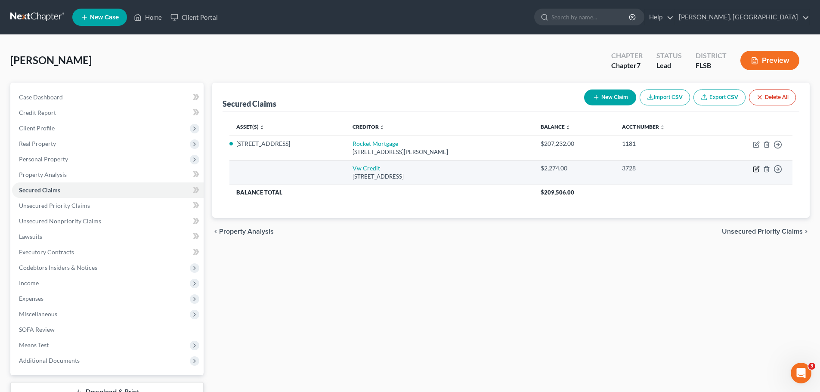
click at [757, 169] on icon "button" at bounding box center [756, 169] width 7 height 7
select select "14"
select select "0"
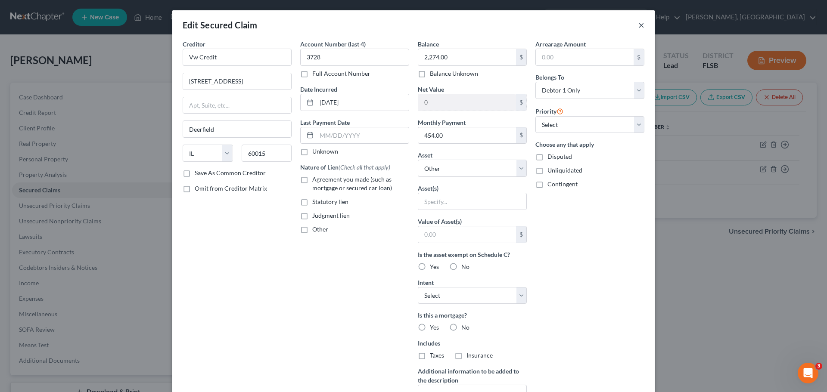
click at [638, 24] on button "×" at bounding box center [641, 25] width 6 height 10
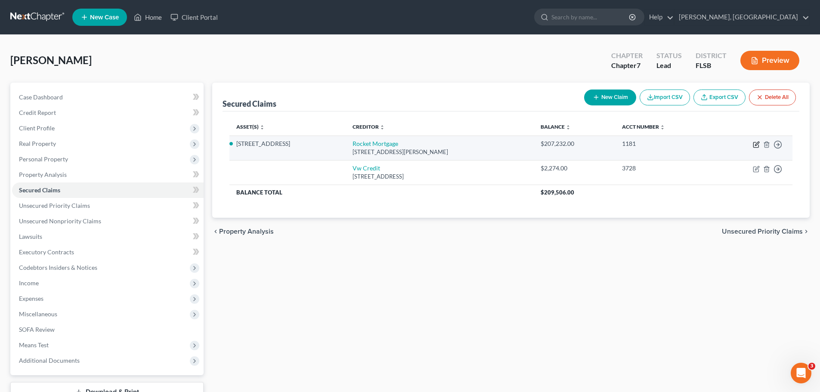
click at [755, 145] on icon "button" at bounding box center [756, 144] width 7 height 7
select select "23"
select select "9"
select select "2"
select select "3"
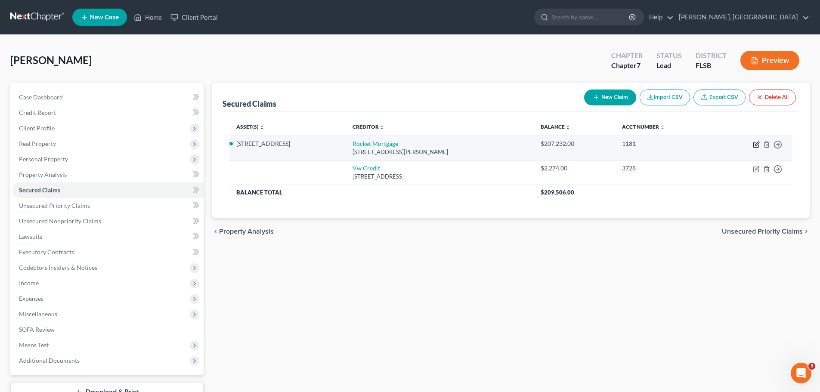
select select "0"
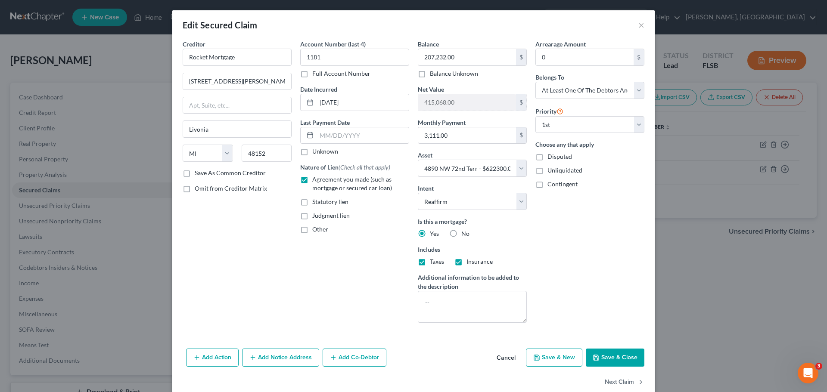
click at [610, 355] on button "Save & Close" at bounding box center [615, 358] width 59 height 18
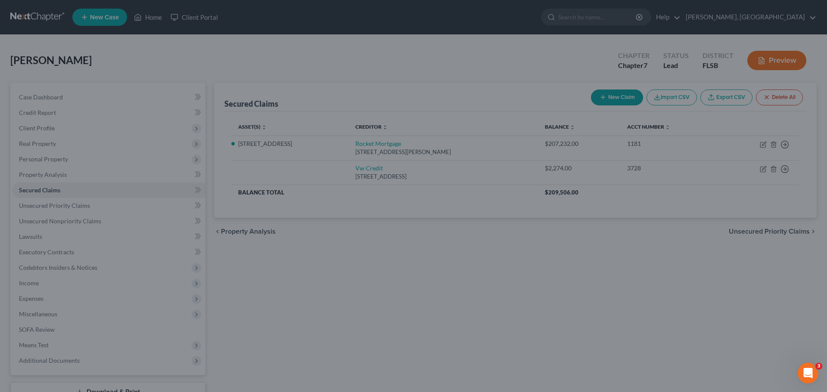
select select "9"
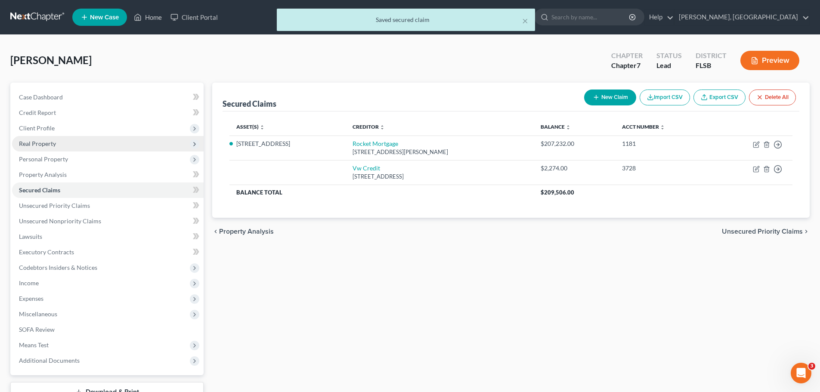
click at [43, 141] on span "Real Property" at bounding box center [37, 143] width 37 height 7
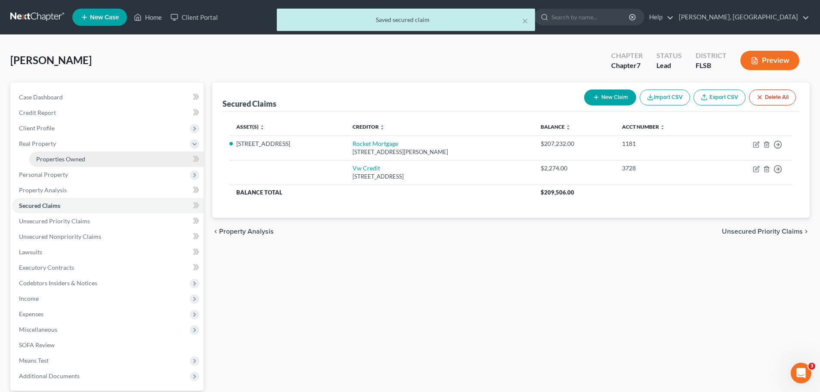
click at [54, 161] on span "Properties Owned" at bounding box center [60, 158] width 49 height 7
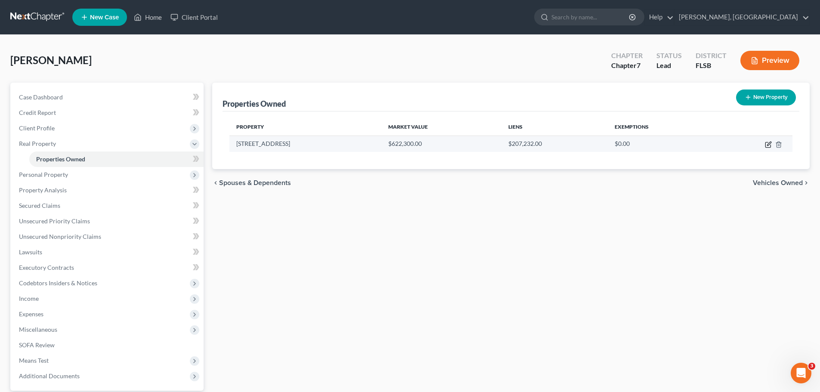
click at [769, 144] on icon "button" at bounding box center [768, 144] width 7 height 7
select select "9"
select select "5"
select select "3"
select select "1"
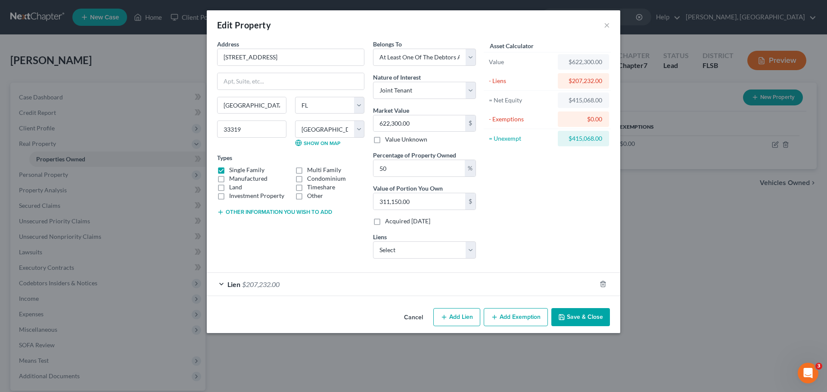
click at [220, 284] on div "Lien $207,232.00" at bounding box center [401, 284] width 389 height 23
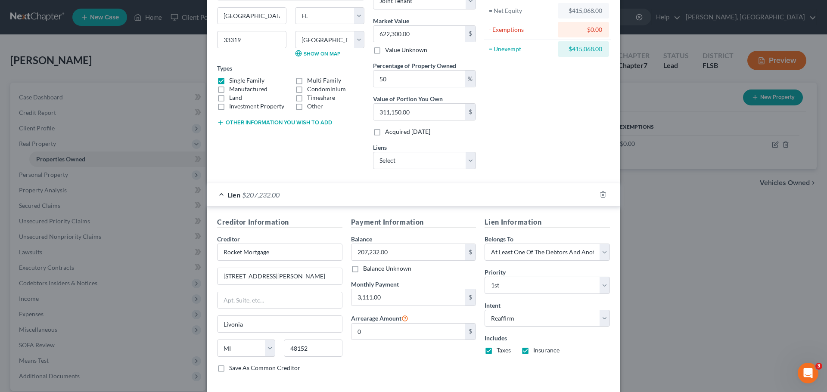
scroll to position [131, 0]
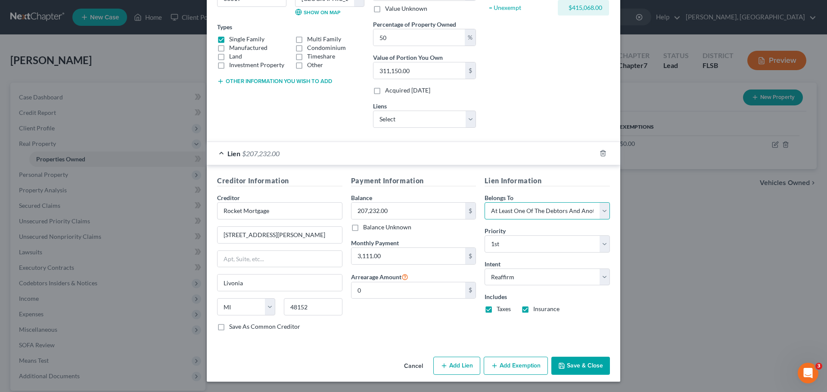
click at [604, 208] on select "Select Debtor 1 Only Debtor 2 Only Debtor 1 And Debtor 2 Only At Least One Of T…" at bounding box center [546, 210] width 125 height 17
click at [588, 366] on button "Save & Close" at bounding box center [580, 366] width 59 height 18
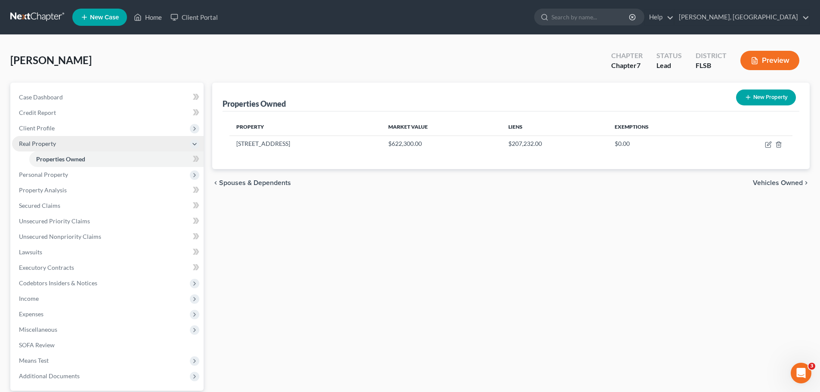
click at [42, 140] on span "Real Property" at bounding box center [37, 143] width 37 height 7
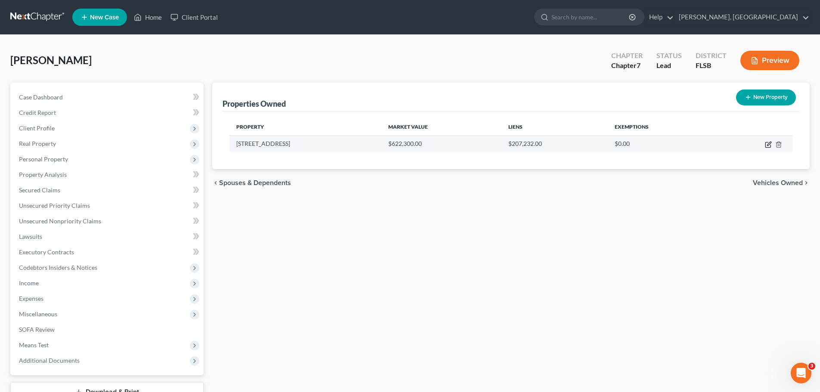
click at [770, 145] on icon "button" at bounding box center [769, 144] width 4 height 4
select select "9"
select select "5"
select select "3"
select select "1"
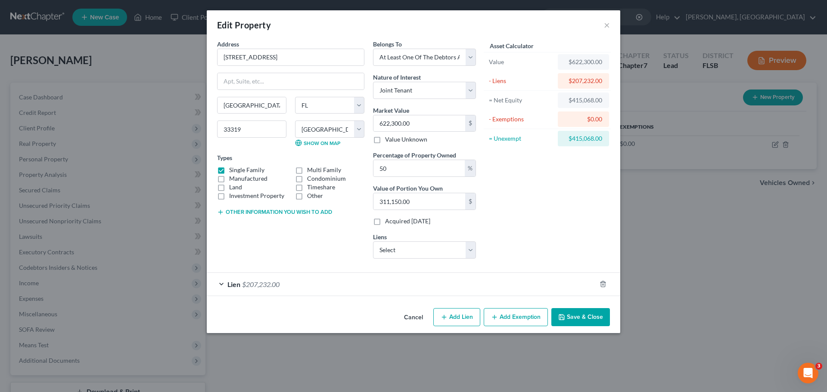
click at [220, 211] on line "button" at bounding box center [220, 212] width 0 height 4
click at [467, 250] on select "Select Vw Credit - $2,274.00" at bounding box center [424, 250] width 103 height 17
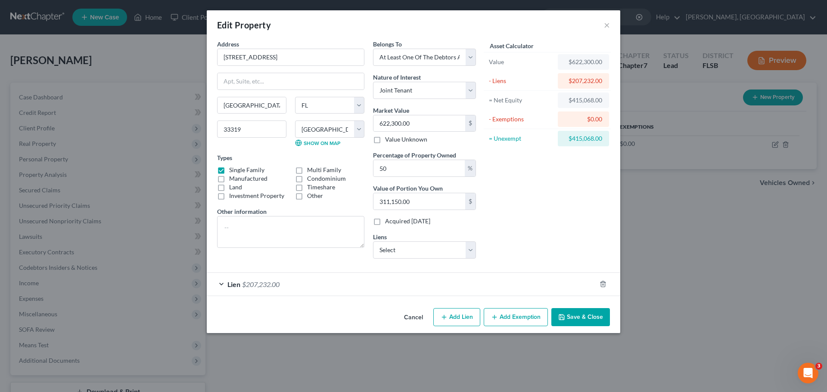
click at [221, 286] on div "Lien $207,232.00" at bounding box center [401, 284] width 389 height 23
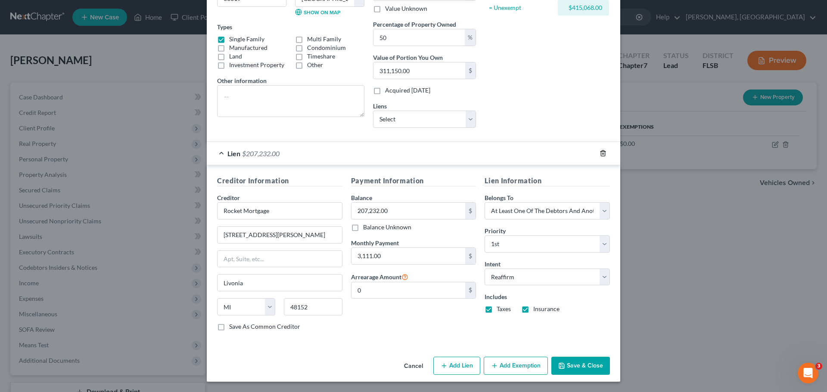
click at [600, 153] on icon "button" at bounding box center [602, 153] width 7 height 7
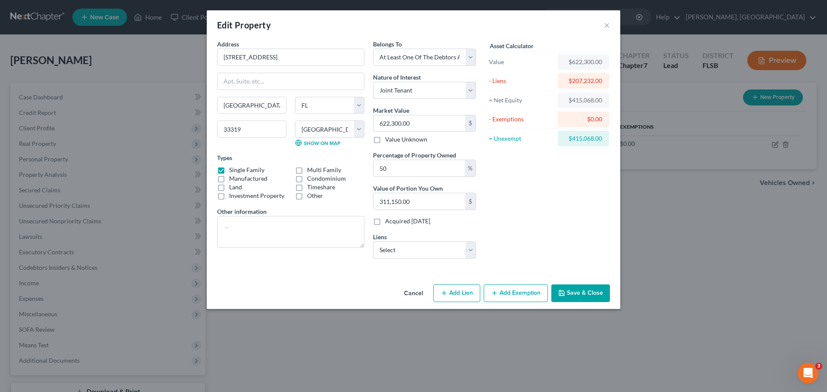
scroll to position [0, 0]
click at [470, 248] on select "Select Vw Credit - $2,274.00" at bounding box center [424, 250] width 103 height 17
click at [452, 295] on button "Add Lien" at bounding box center [456, 294] width 47 height 18
select select "3"
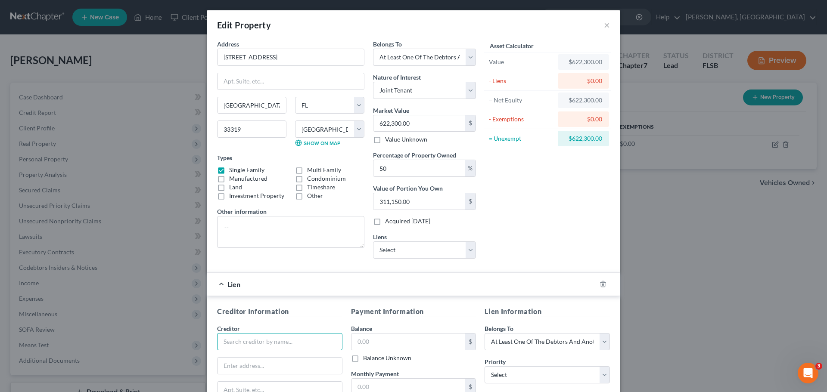
click at [286, 342] on input "text" at bounding box center [279, 341] width 125 height 17
click at [604, 25] on button "×" at bounding box center [607, 25] width 6 height 10
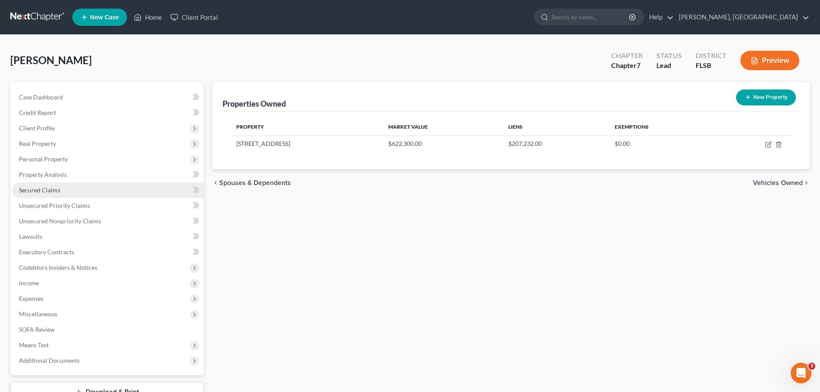
click at [36, 185] on link "Secured Claims" at bounding box center [108, 191] width 192 height 16
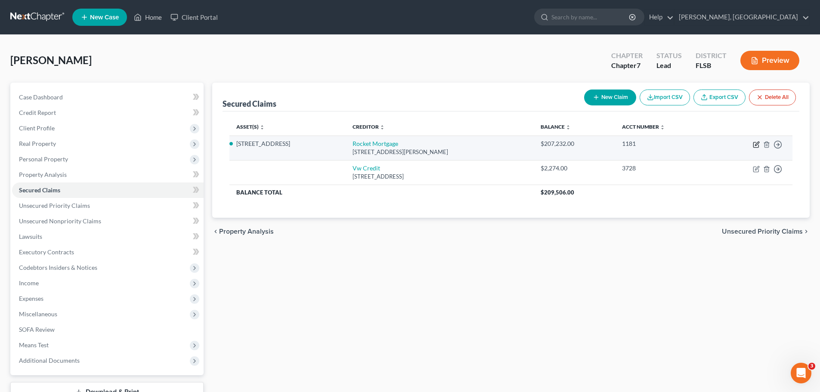
click at [758, 144] on icon "button" at bounding box center [757, 144] width 4 height 4
select select "23"
select select "9"
select select "2"
select select "3"
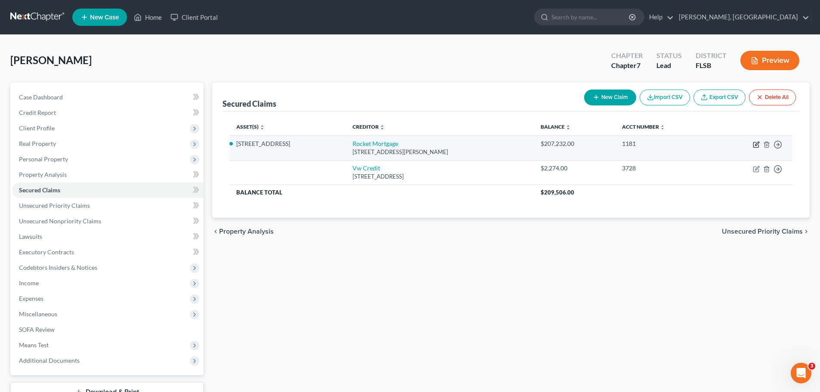
select select "0"
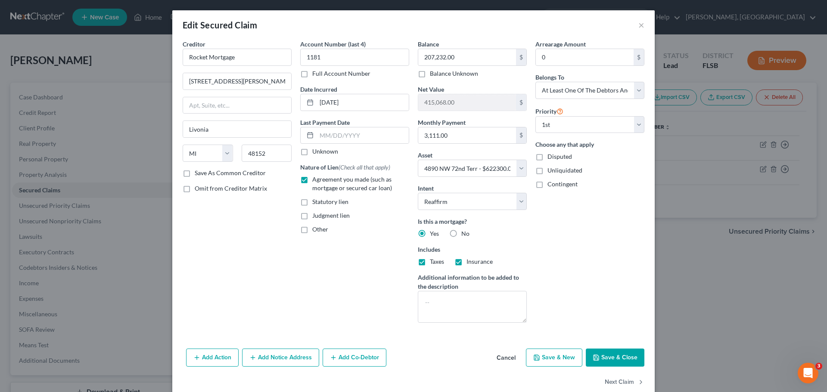
click at [195, 173] on label "Save As Common Creditor" at bounding box center [230, 173] width 71 height 9
click at [198, 173] on input "Save As Common Creditor" at bounding box center [201, 172] width 6 height 6
click at [618, 361] on button "Save & Close" at bounding box center [615, 358] width 59 height 18
checkbox input "false"
select select "9"
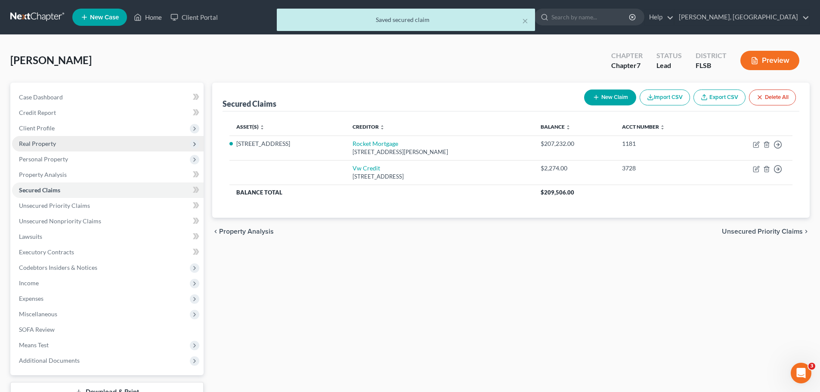
click at [40, 144] on span "Real Property" at bounding box center [37, 143] width 37 height 7
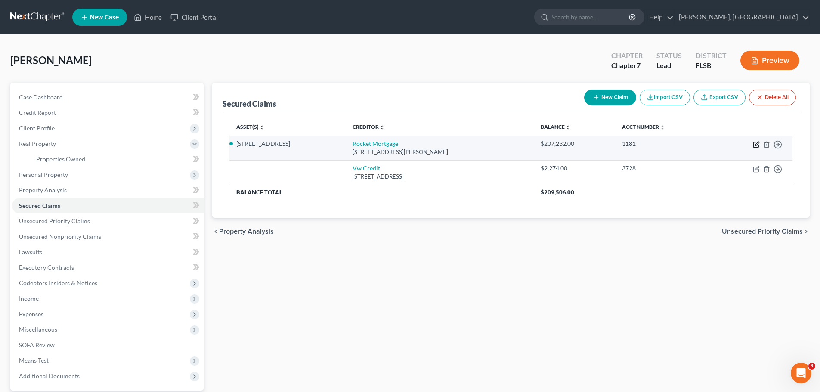
click at [753, 143] on icon "button" at bounding box center [756, 144] width 7 height 7
select select "23"
select select "2"
select select "3"
select select "0"
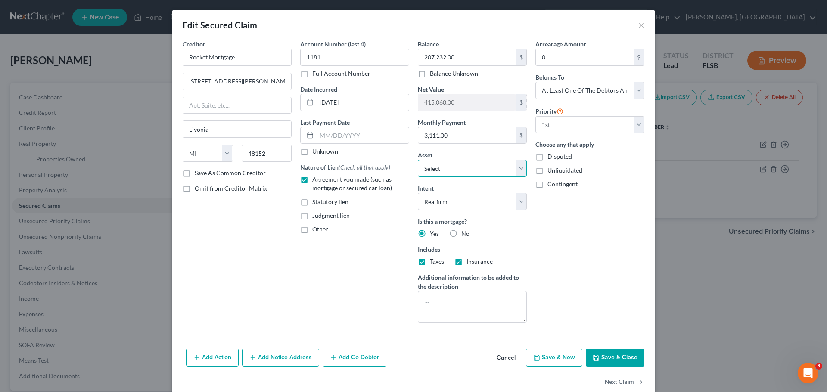
click at [519, 168] on select "Select Other Multiple Assets Chase (Checking Account) - $0.0 Bank of America | …" at bounding box center [472, 168] width 109 height 17
click at [418, 160] on select "Select Other Multiple Assets Chase (Checking Account) - $0.0 Bank of America | …" at bounding box center [472, 168] width 109 height 17
click at [605, 357] on button "Save & Close" at bounding box center [615, 358] width 59 height 18
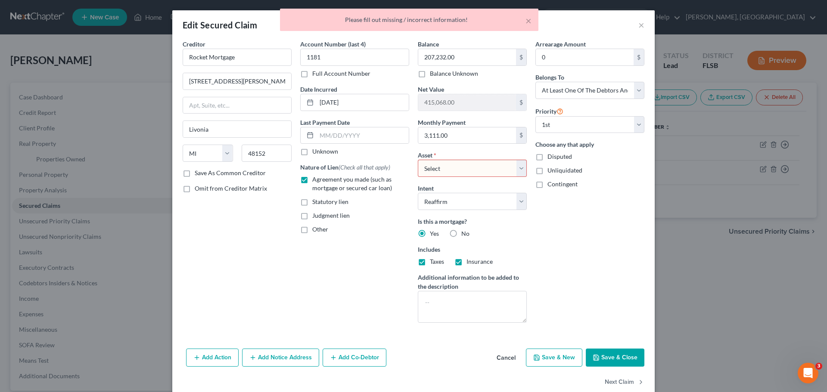
click at [517, 169] on select "Select Other Multiple Assets Chase (Checking Account) - $0.0 Bank of America | …" at bounding box center [472, 168] width 109 height 17
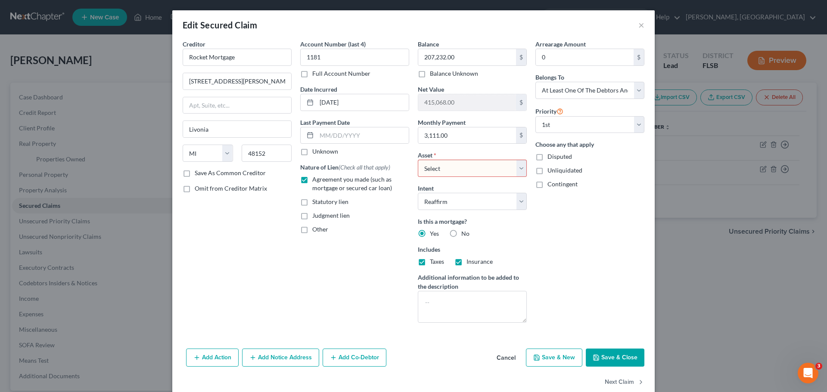
select select "9"
click at [418, 160] on select "Select Other Multiple Assets Chase (Checking Account) - $0.0 Bank of America | …" at bounding box center [472, 168] width 109 height 17
click at [616, 360] on button "Save & Close" at bounding box center [615, 358] width 59 height 18
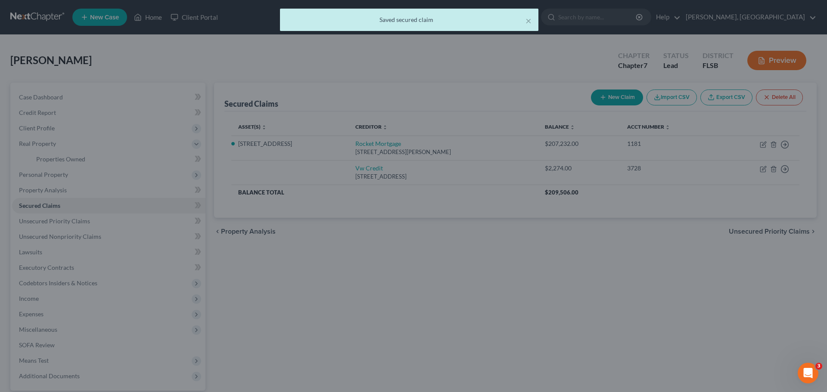
select select "9"
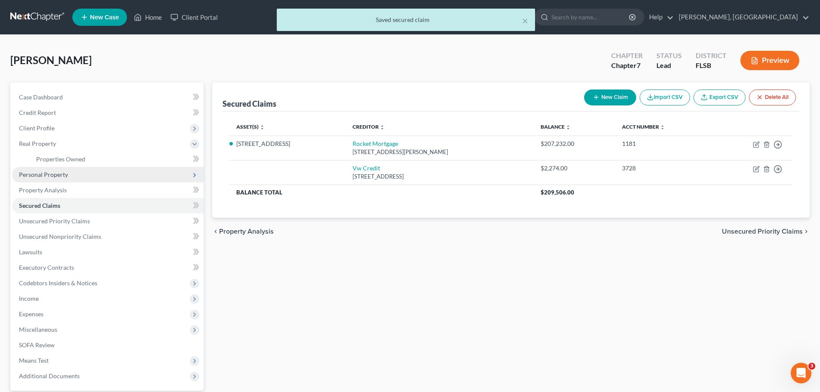
click at [40, 177] on span "Personal Property" at bounding box center [43, 174] width 49 height 7
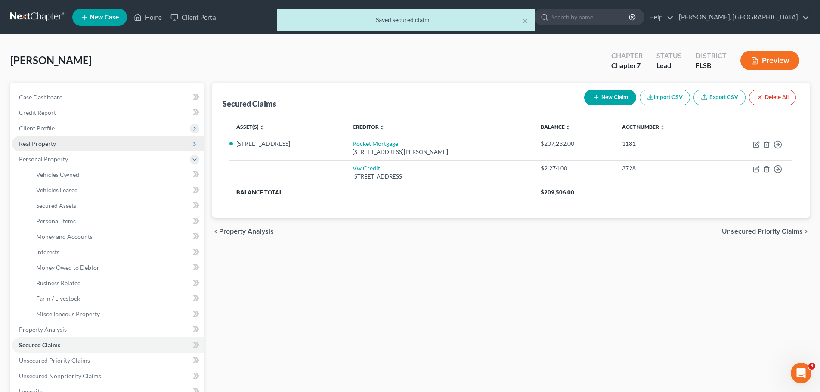
click at [49, 142] on span "Real Property" at bounding box center [37, 143] width 37 height 7
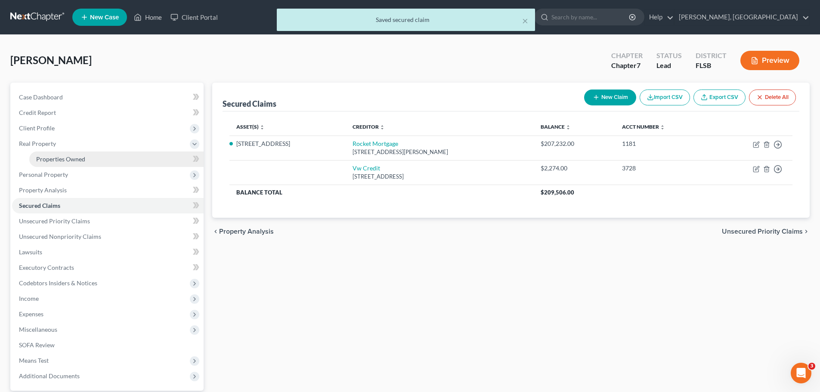
click at [70, 157] on span "Properties Owned" at bounding box center [60, 158] width 49 height 7
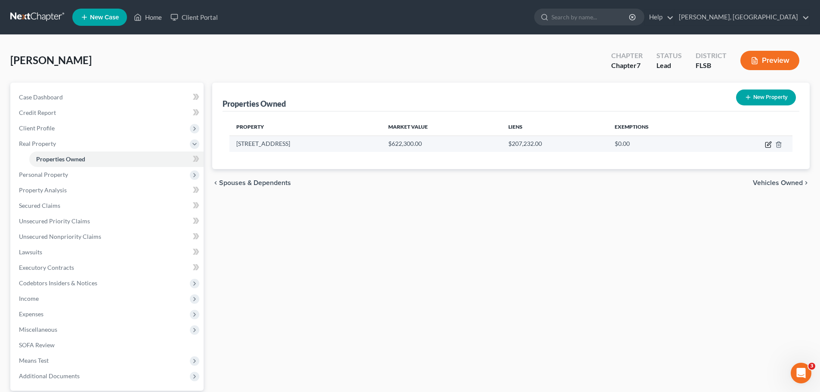
click at [767, 146] on icon "button" at bounding box center [769, 144] width 4 height 4
select select "9"
select select "5"
select select "3"
select select "1"
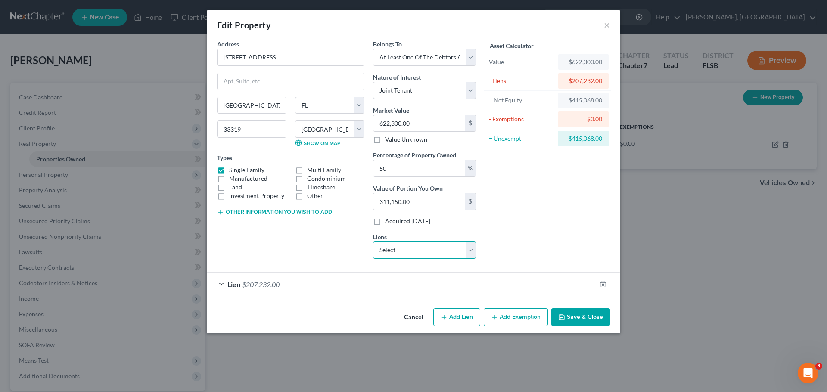
click at [470, 249] on select "Select Vw Credit - $2,274.00" at bounding box center [424, 250] width 103 height 17
click at [222, 282] on div "Lien $207,232.00" at bounding box center [401, 284] width 389 height 23
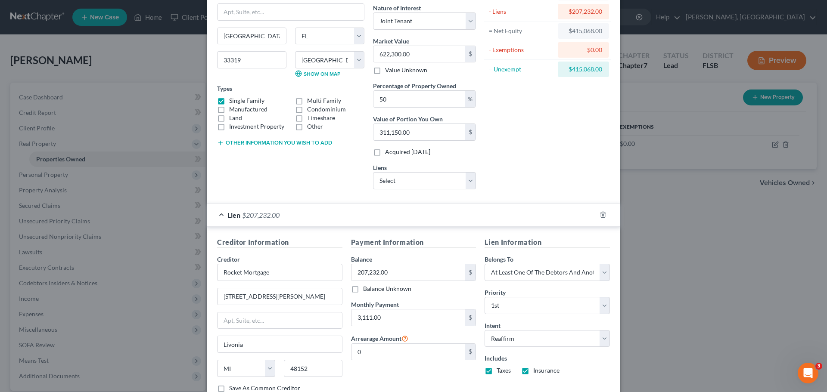
scroll to position [71, 0]
drag, startPoint x: 400, startPoint y: 94, endPoint x: 307, endPoint y: 111, distance: 94.5
click at [307, 111] on div "Address * 4890 NW 72nd Terr Fort Lauderdale State AL AK AR AZ CA CO CT DE DC FL…" at bounding box center [346, 82] width 267 height 226
type input "0"
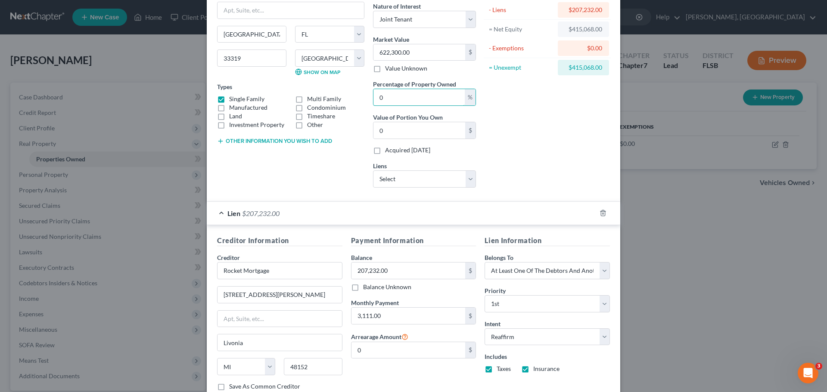
drag, startPoint x: 384, startPoint y: 93, endPoint x: 345, endPoint y: 90, distance: 39.3
click at [345, 90] on div "Address * 4890 NW 72nd Terr Fort Lauderdale State AL AK AR AZ CA CO CT DE DC FL…" at bounding box center [346, 82] width 267 height 226
type input "1"
type input "6,223.00"
type input "10"
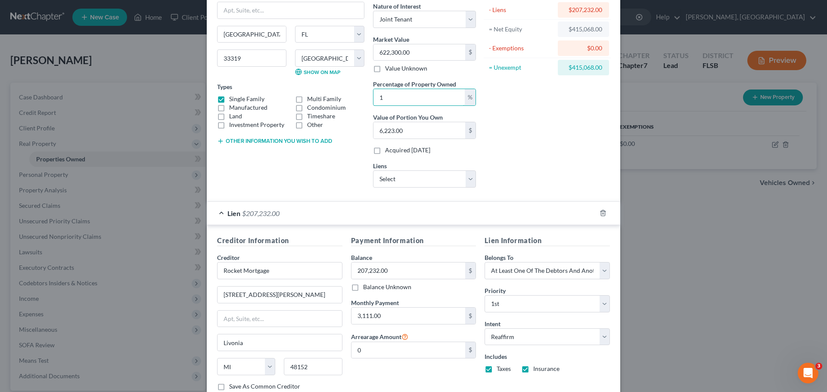
type input "62,230.00"
type input "100"
type input "622,300.00"
click at [410, 93] on input "100" at bounding box center [418, 97] width 91 height 16
type input "0.00"
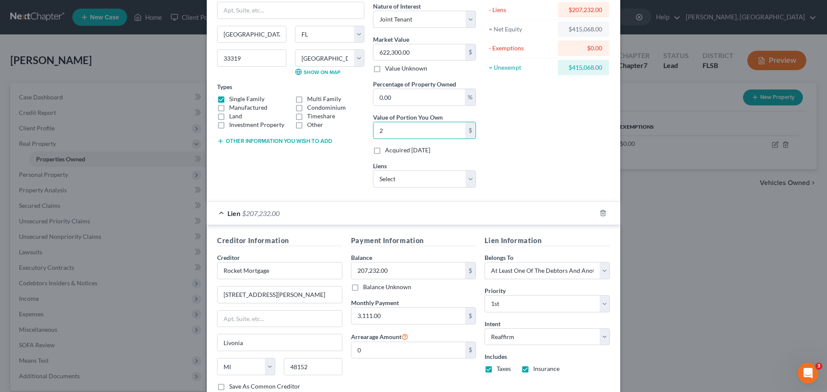
type input "20"
type input "0.03"
type input "207"
type input "0.33"
type input "2,075"
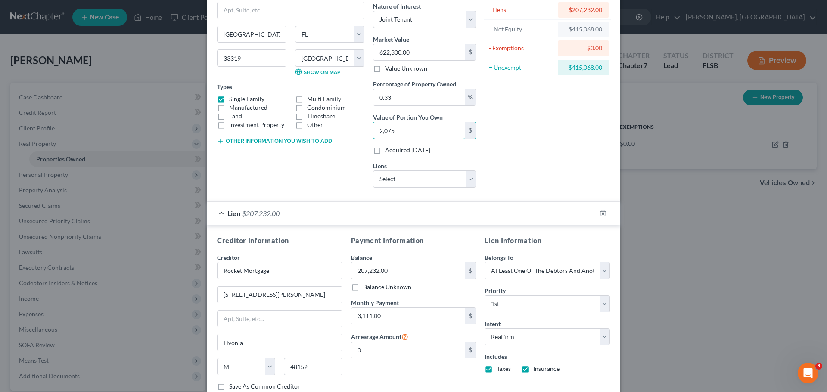
type input "3.33"
type input "20,753"
type input "33.35"
type input "207,534"
click at [568, 124] on div "Asset Calculator Value $622,300.00 - Liens $207,232.00 = Net Equity $415,068.00…" at bounding box center [547, 82] width 134 height 226
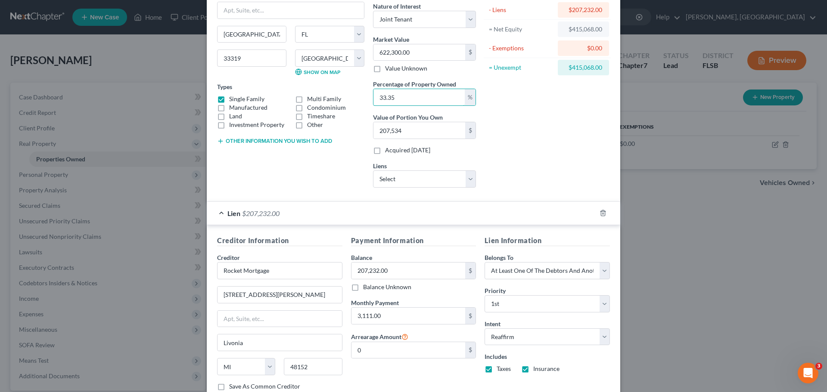
drag, startPoint x: 427, startPoint y: 95, endPoint x: 307, endPoint y: 92, distance: 120.2
click at [307, 92] on div "Address * 4890 NW 72nd Terr Fort Lauderdale State AL AK AR AZ CA CO CT DE DC FL…" at bounding box center [346, 82] width 267 height 226
type input "5"
type input "31,115.00"
type input "50"
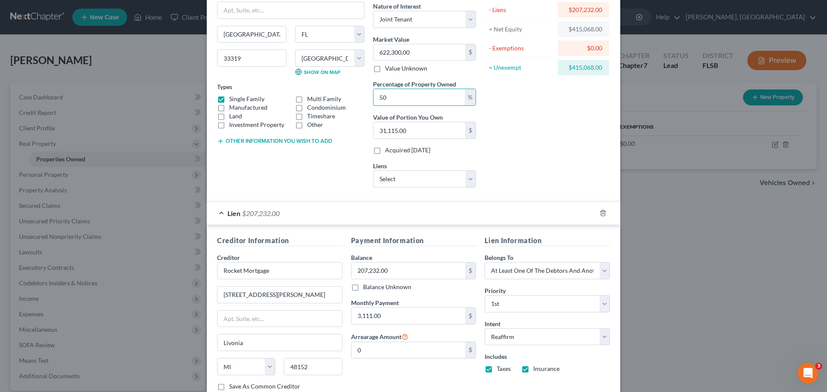
type input "311,150.00"
click at [552, 146] on div "Asset Calculator Value $622,300.00 - Liens $207,232.00 = Net Equity $415,068.00…" at bounding box center [547, 82] width 134 height 226
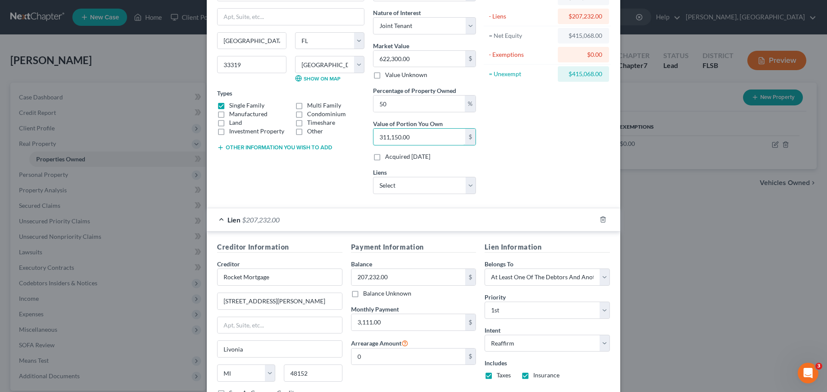
type input "0.00"
type input "20"
type input "0.03"
type input "207"
type input "0.33"
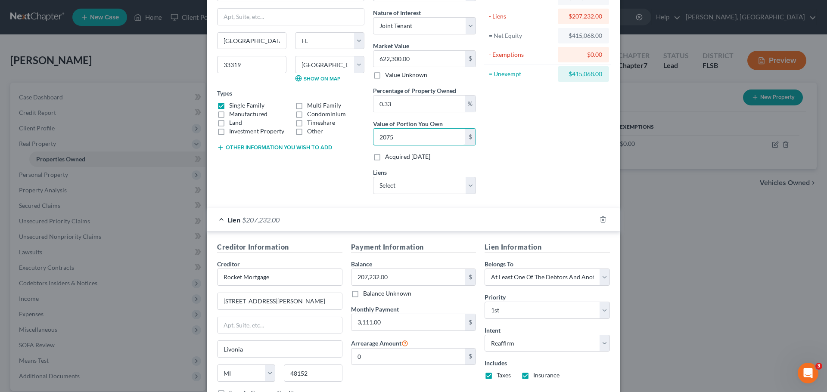
type input "2,075"
type input "3.33"
type input "20,753"
type input "33.35"
type input "207,534"
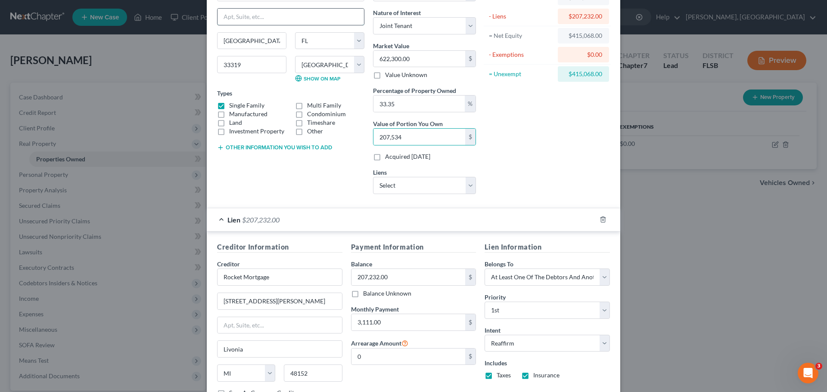
click at [317, 12] on input "text" at bounding box center [290, 17] width 146 height 16
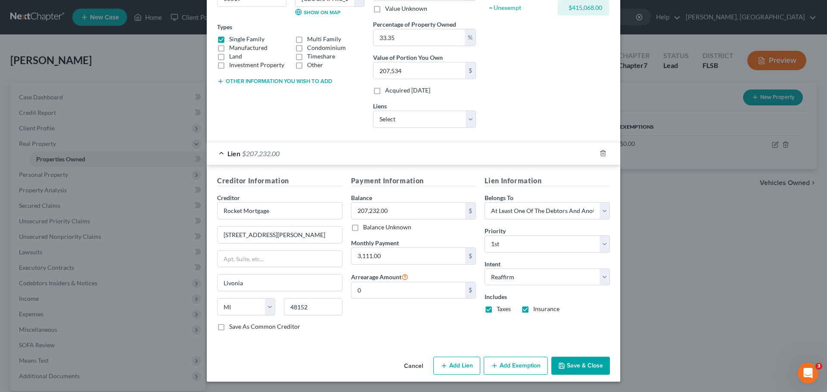
click at [509, 368] on button "Add Exemption" at bounding box center [516, 366] width 64 height 18
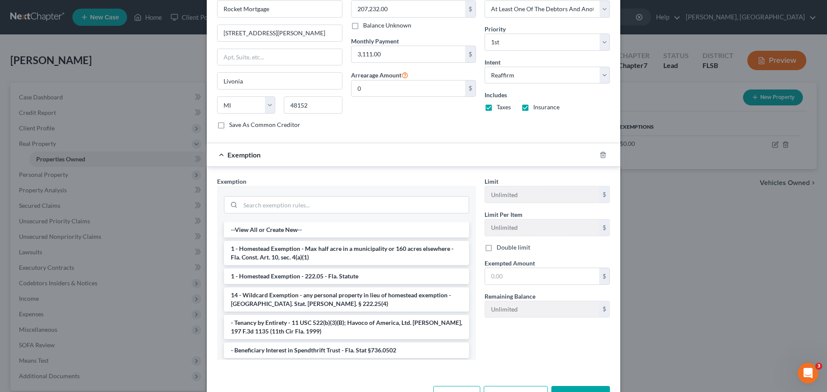
scroll to position [335, 0]
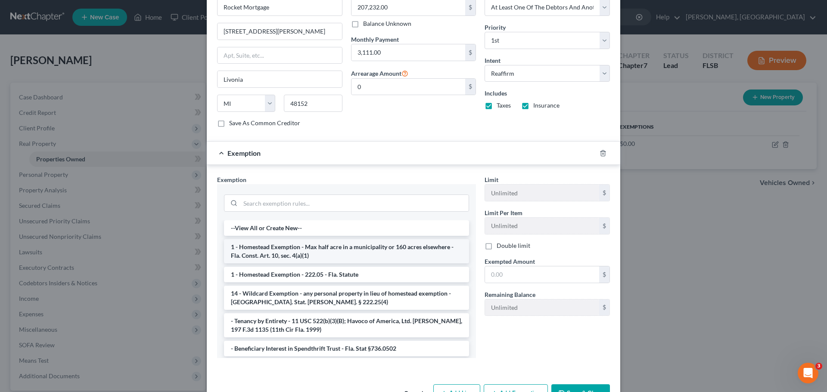
click at [300, 248] on li "1 - Homestead Exemption - Max half acre in a municipality or 160 acres elsewher…" at bounding box center [346, 251] width 245 height 24
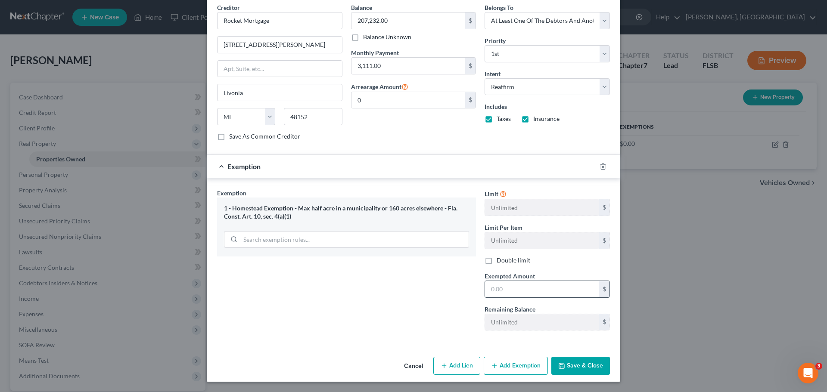
click at [506, 289] on input "text" at bounding box center [542, 289] width 114 height 16
type input "207,534"
click at [569, 366] on button "Save & Close" at bounding box center [580, 366] width 59 height 18
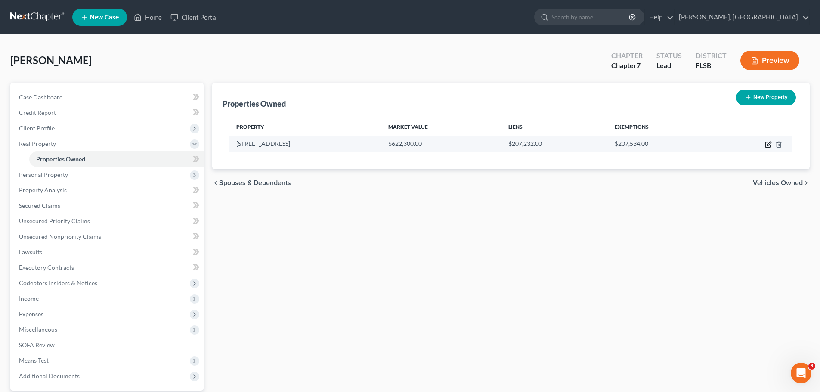
click at [767, 146] on icon "button" at bounding box center [768, 144] width 7 height 7
select select "9"
select select "5"
select select "3"
select select "1"
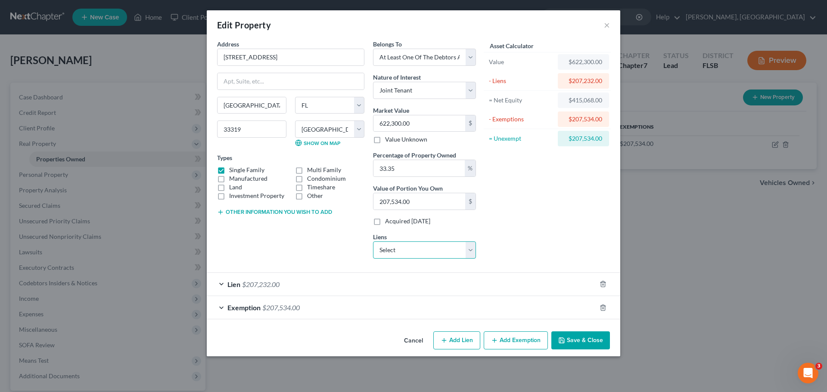
click at [471, 252] on select "Select Vw Credit - $2,274.00" at bounding box center [424, 250] width 103 height 17
click at [549, 245] on div "Asset Calculator Value $622,300.00 - Liens $207,232.00 = Net Equity $415,068.00…" at bounding box center [547, 153] width 134 height 226
drag, startPoint x: 423, startPoint y: 174, endPoint x: 372, endPoint y: 165, distance: 52.0
click at [372, 165] on div "Belongs To * Select Debtor 1 Only Debtor 2 Only Debtor 1 And Debtor 2 Only At L…" at bounding box center [425, 153] width 112 height 226
click at [570, 217] on div "Asset Calculator Value $622,300.00 - Liens $207,232.00 = Net Equity $415,068.00…" at bounding box center [547, 153] width 134 height 226
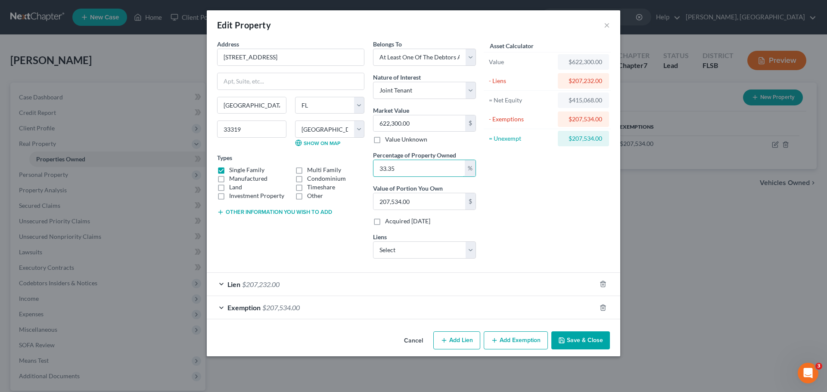
drag, startPoint x: 410, startPoint y: 170, endPoint x: 287, endPoint y: 167, distance: 123.2
click at [287, 167] on div "Address * 4890 NW 72nd Terr Fort Lauderdale State AL AK AR AZ CA CO CT DE DC FL…" at bounding box center [346, 153] width 267 height 226
type input "5"
type input "31,115.00"
type input "50"
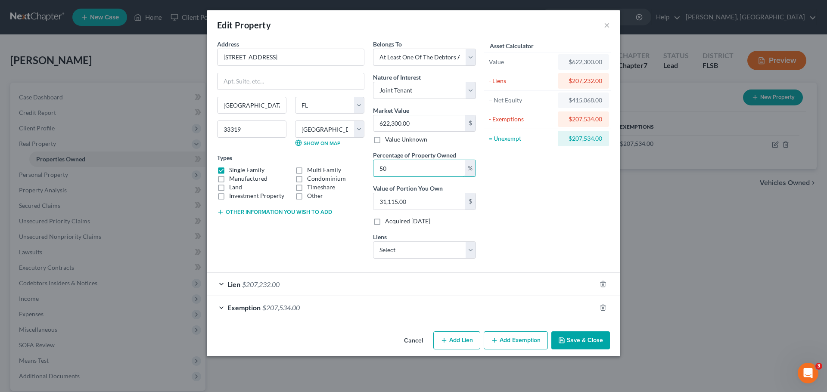
type input "311,150.00"
type input "50"
click at [573, 202] on div "Asset Calculator Value $622,300.00 - Liens $207,232.00 = Net Equity $415,068.00…" at bounding box center [547, 153] width 134 height 226
click at [588, 342] on button "Save & Close" at bounding box center [580, 341] width 59 height 18
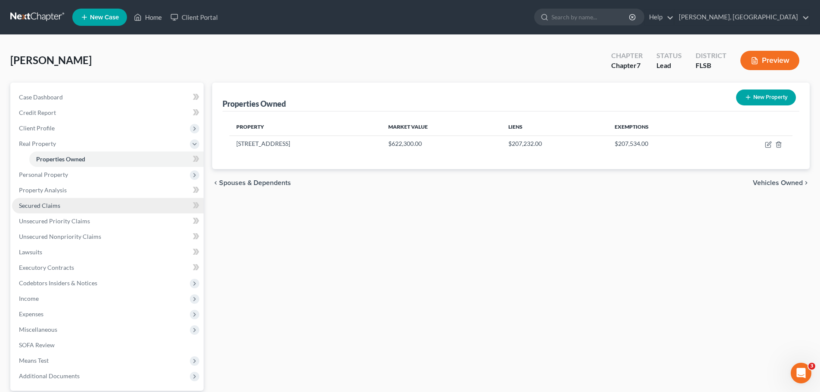
click at [48, 205] on span "Secured Claims" at bounding box center [39, 205] width 41 height 7
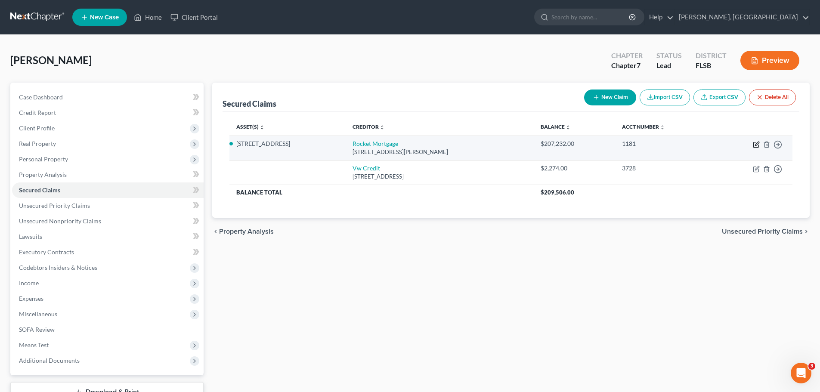
click at [756, 143] on icon "button" at bounding box center [756, 144] width 7 height 7
select select "23"
select select "9"
select select "2"
select select "3"
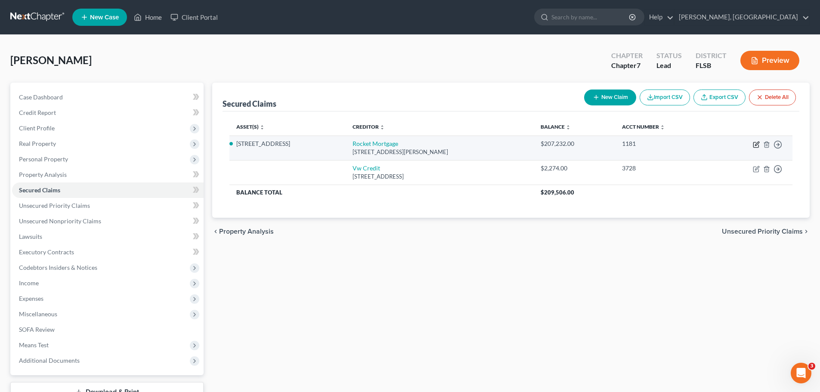
select select "0"
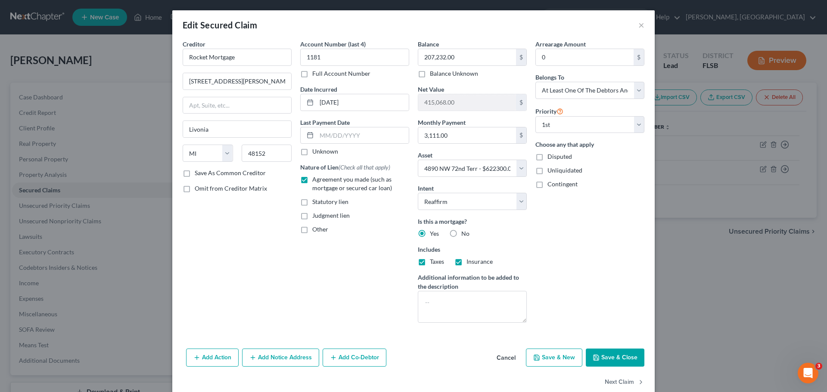
click at [343, 358] on button "Add Co-Debtor" at bounding box center [355, 358] width 64 height 18
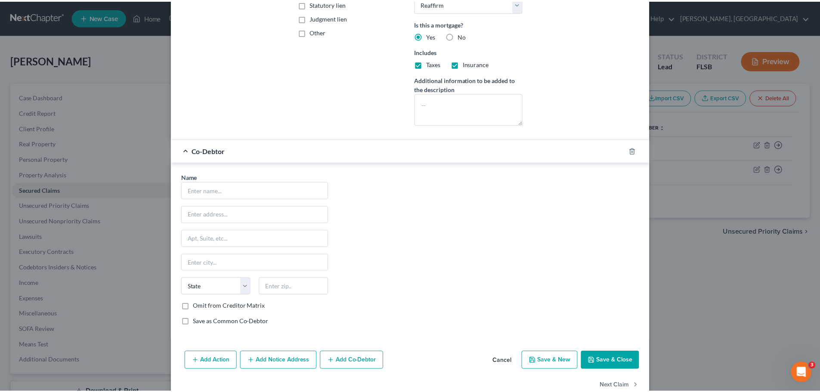
scroll to position [199, 0]
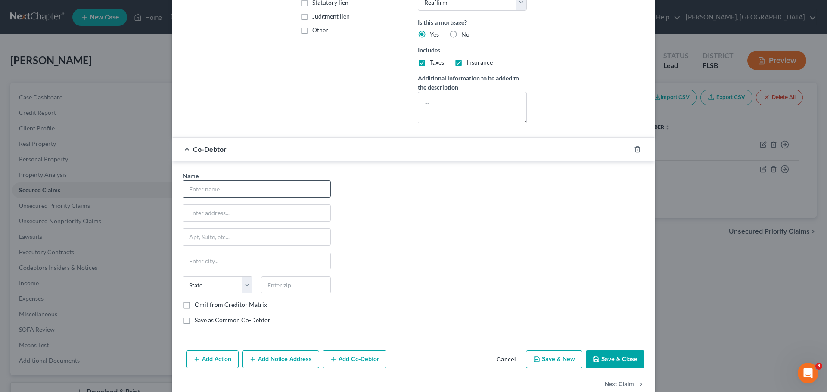
click at [271, 190] on input "text" at bounding box center [256, 189] width 147 height 16
type input "Constance A. Dunkley"
type input "4542 NW 90th Ave."
type input "Sunrise"
select select "9"
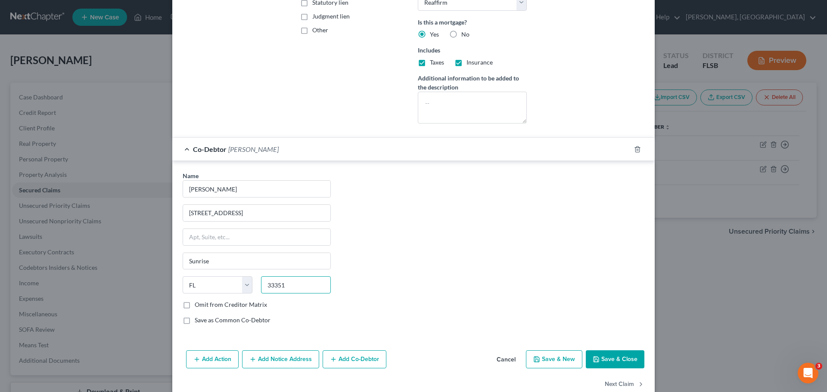
type input "33351"
click at [613, 359] on button "Save & Close" at bounding box center [615, 360] width 59 height 18
select select
type input "Fort Lauderdale"
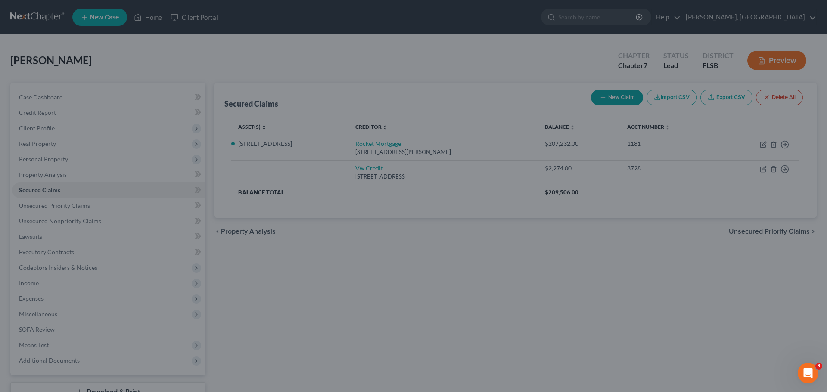
select select "9"
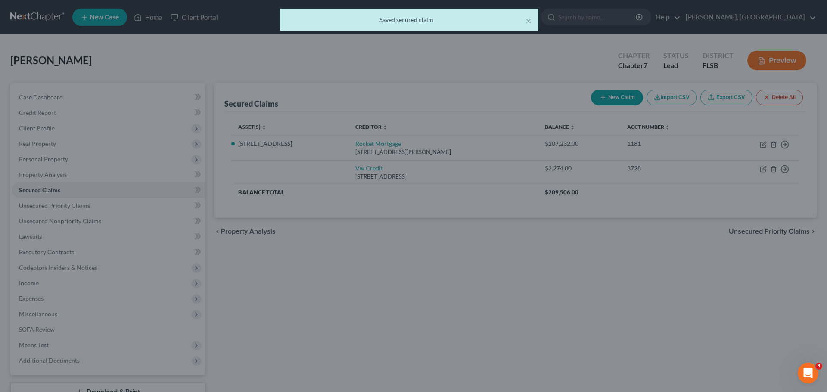
scroll to position [0, 0]
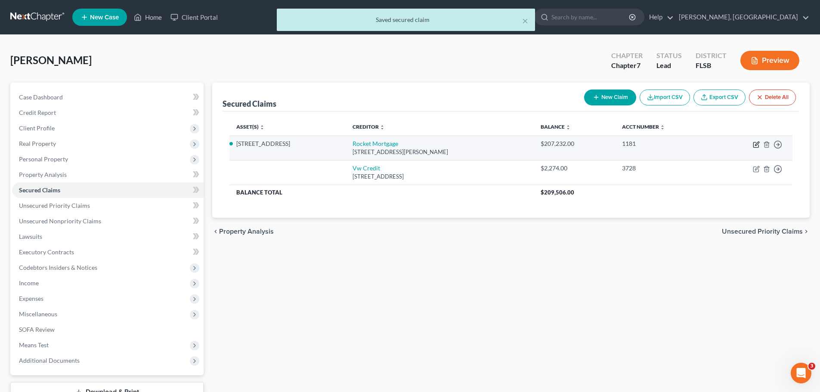
click at [759, 144] on icon "button" at bounding box center [756, 144] width 7 height 7
select select "23"
select select "2"
select select "3"
select select "0"
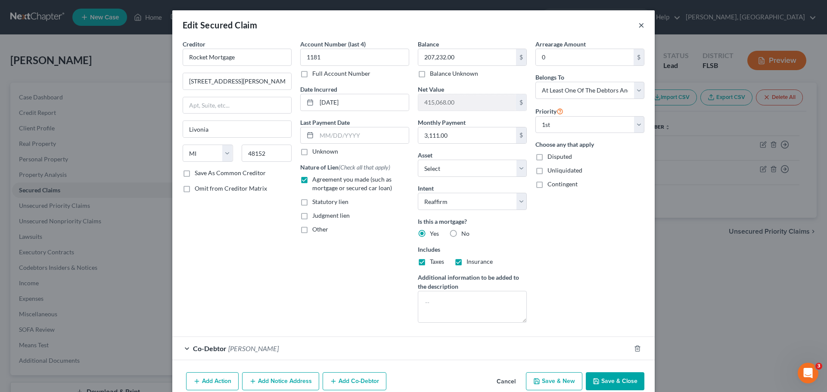
click at [638, 25] on button "×" at bounding box center [641, 25] width 6 height 10
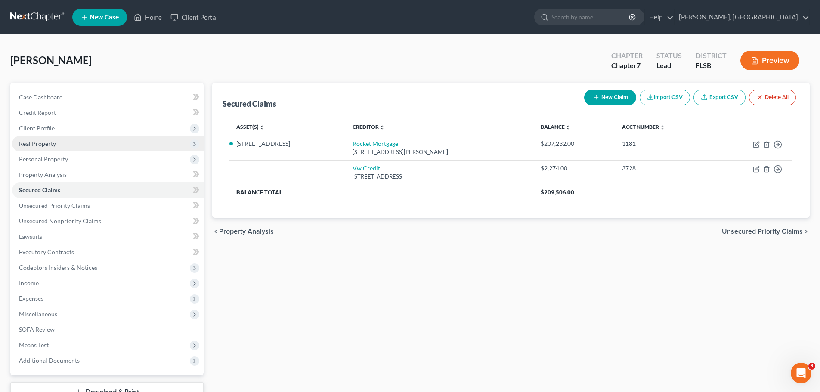
click at [33, 144] on span "Real Property" at bounding box center [37, 143] width 37 height 7
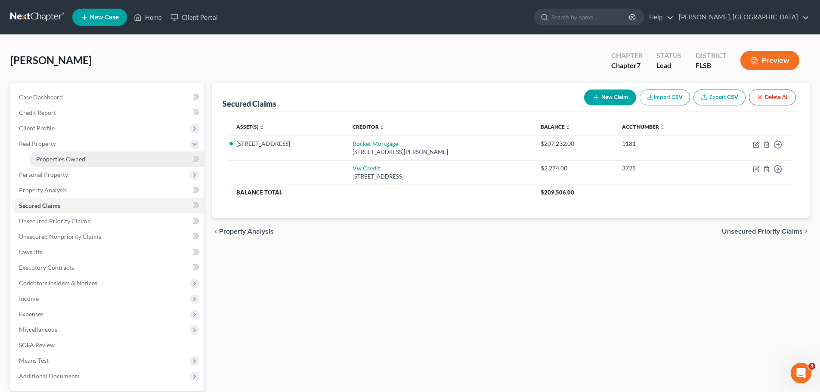
click at [72, 161] on span "Properties Owned" at bounding box center [60, 158] width 49 height 7
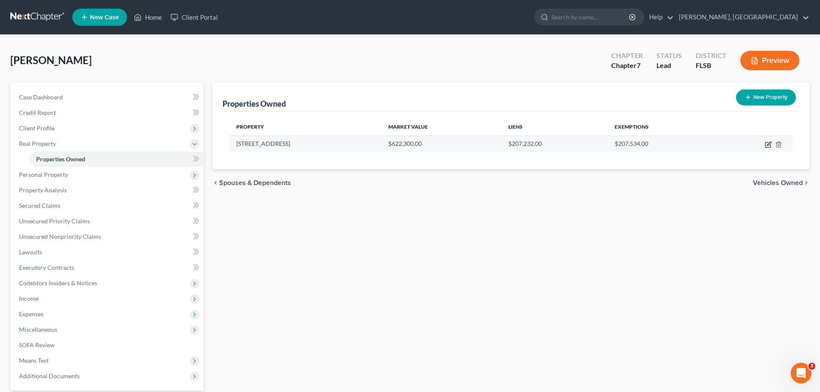
click at [768, 143] on icon "button" at bounding box center [768, 144] width 7 height 7
select select "9"
select select "5"
select select "3"
select select "1"
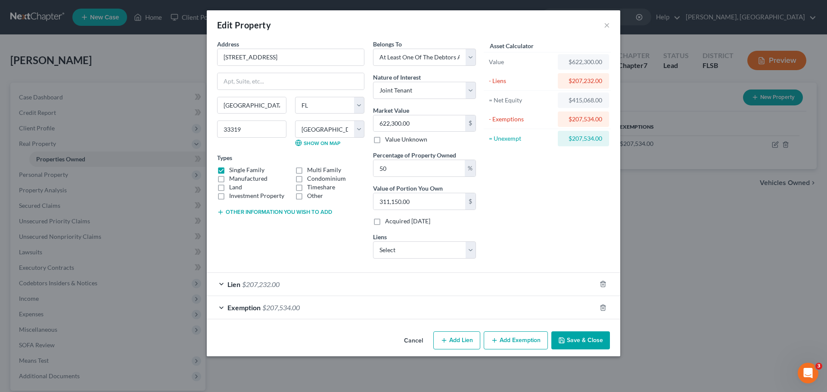
click at [455, 338] on button "Add Lien" at bounding box center [456, 341] width 47 height 18
select select "3"
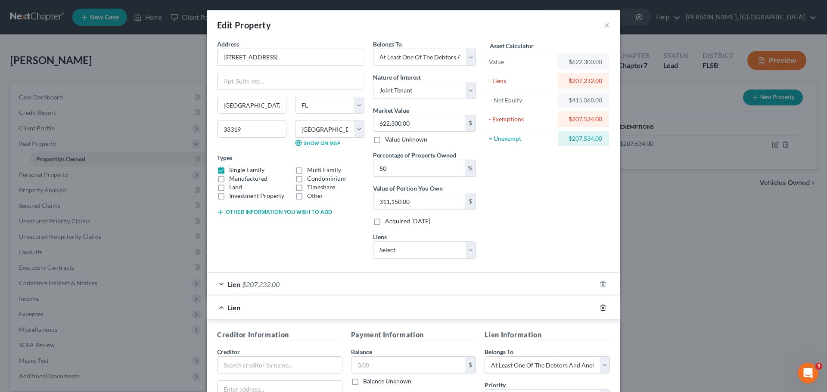
click at [601, 310] on icon "button" at bounding box center [602, 307] width 7 height 7
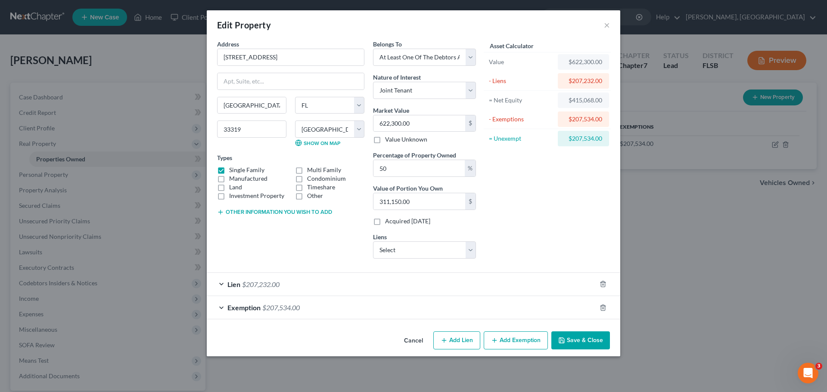
click at [219, 285] on div "Lien $207,232.00" at bounding box center [401, 284] width 389 height 23
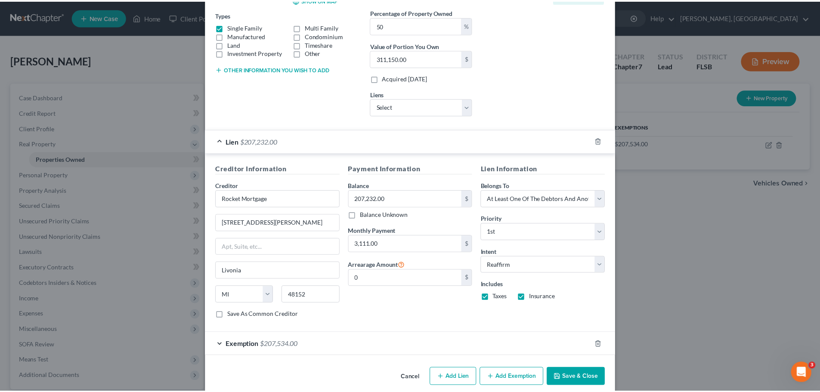
scroll to position [155, 0]
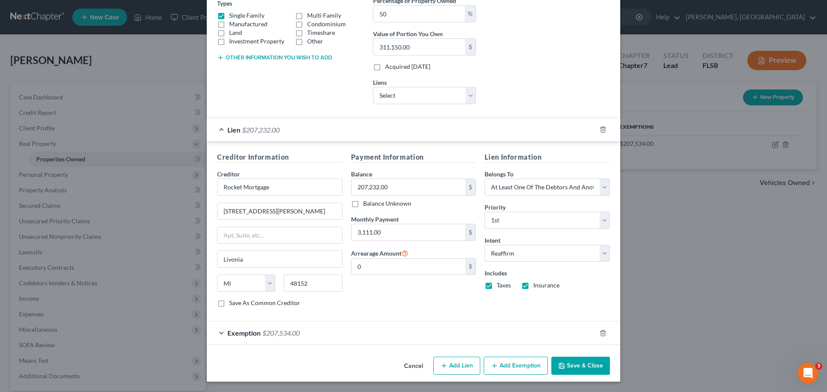
click at [581, 363] on button "Save & Close" at bounding box center [580, 366] width 59 height 18
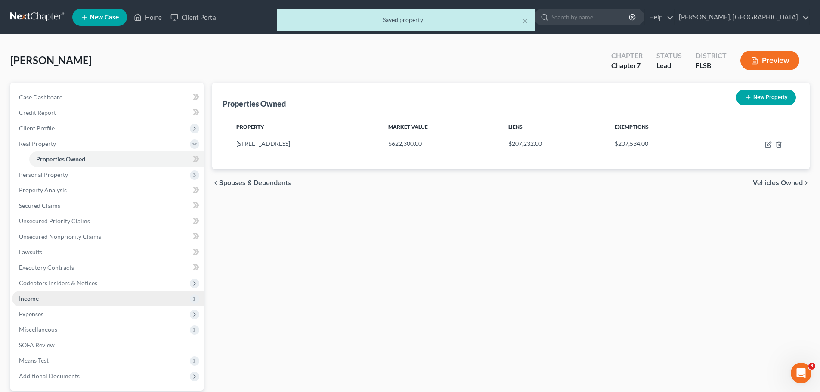
click at [42, 300] on span "Income" at bounding box center [108, 299] width 192 height 16
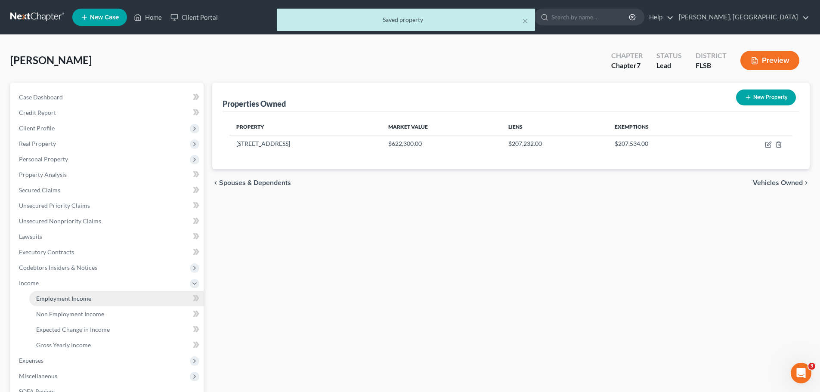
click at [79, 301] on span "Employment Income" at bounding box center [63, 298] width 55 height 7
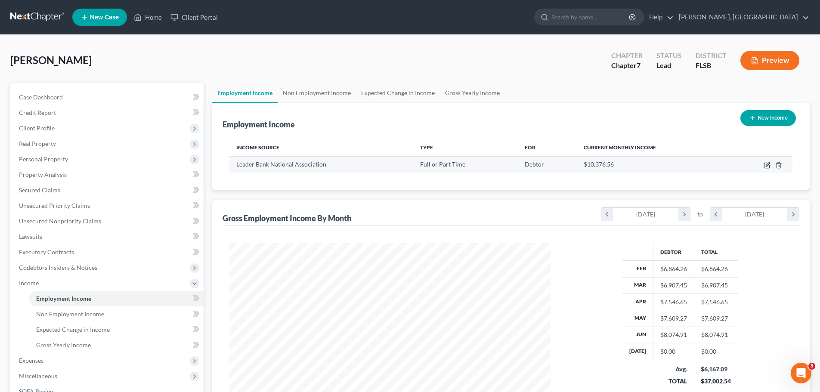
click at [767, 165] on icon "button" at bounding box center [768, 164] width 4 height 4
select select "0"
select select "22"
select select "2"
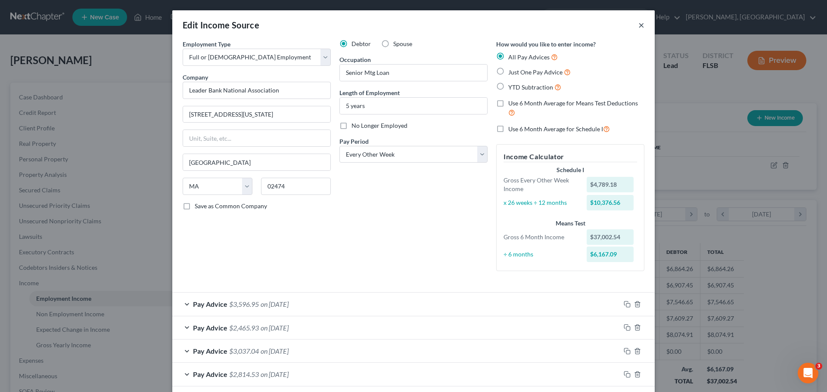
click at [638, 28] on button "×" at bounding box center [641, 25] width 6 height 10
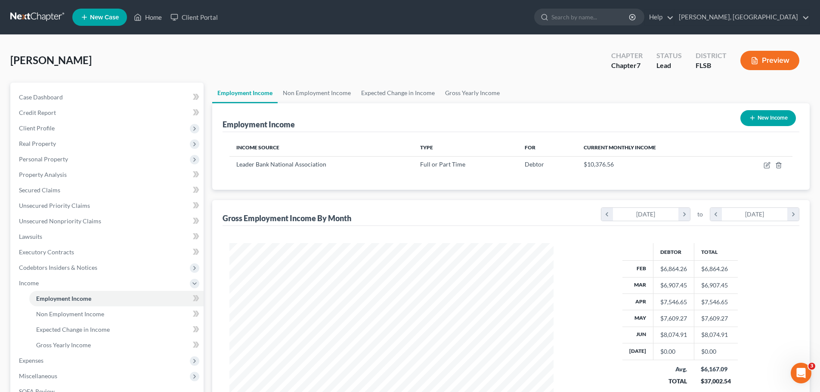
scroll to position [430497, 430319]
